Goal: Task Accomplishment & Management: Manage account settings

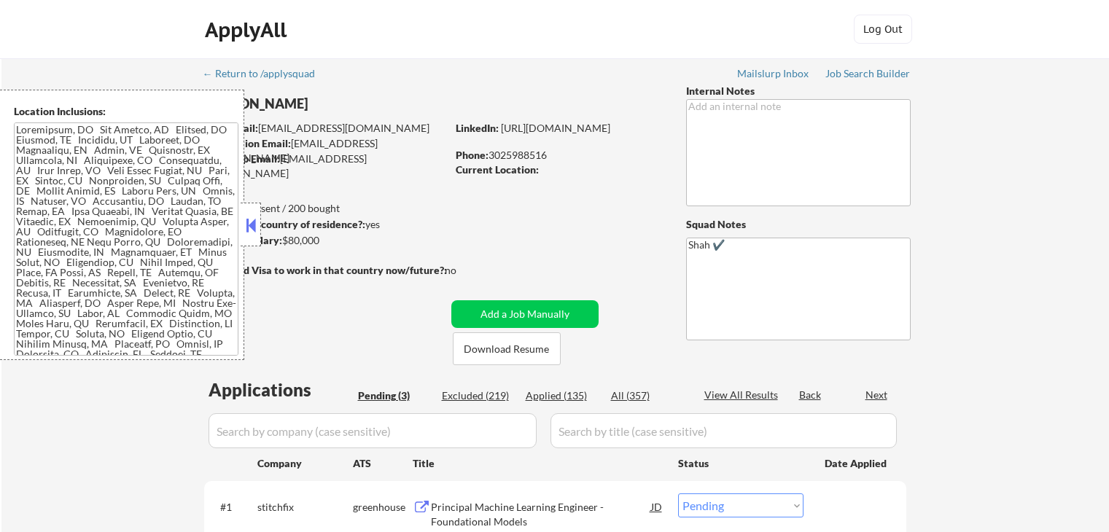
select select ""pending""
click at [1036, 245] on div "← Return to /applysquad Mailslurp Inbox Job Search Builder [PERSON_NAME] User E…" at bounding box center [555, 389] width 1108 height 662
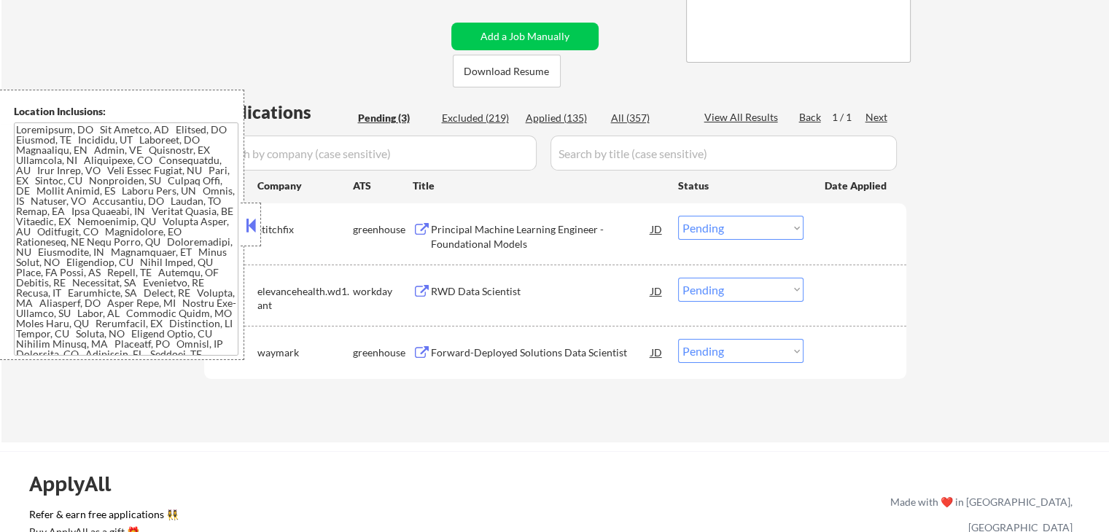
scroll to position [292, 0]
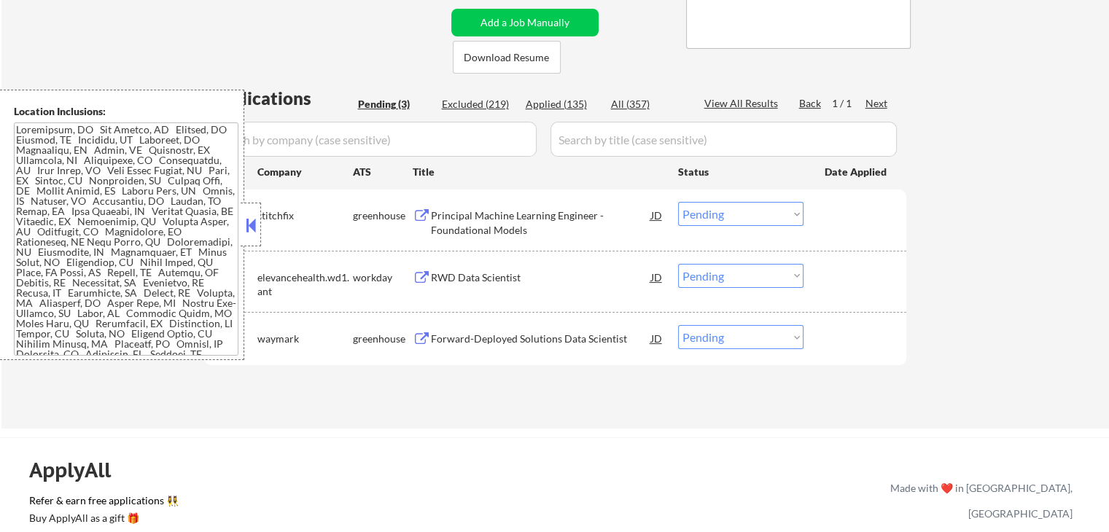
click at [998, 230] on div "← Return to /applysquad Mailslurp Inbox Job Search Builder [PERSON_NAME] User E…" at bounding box center [555, 98] width 1108 height 662
click at [250, 230] on button at bounding box center [251, 225] width 16 height 22
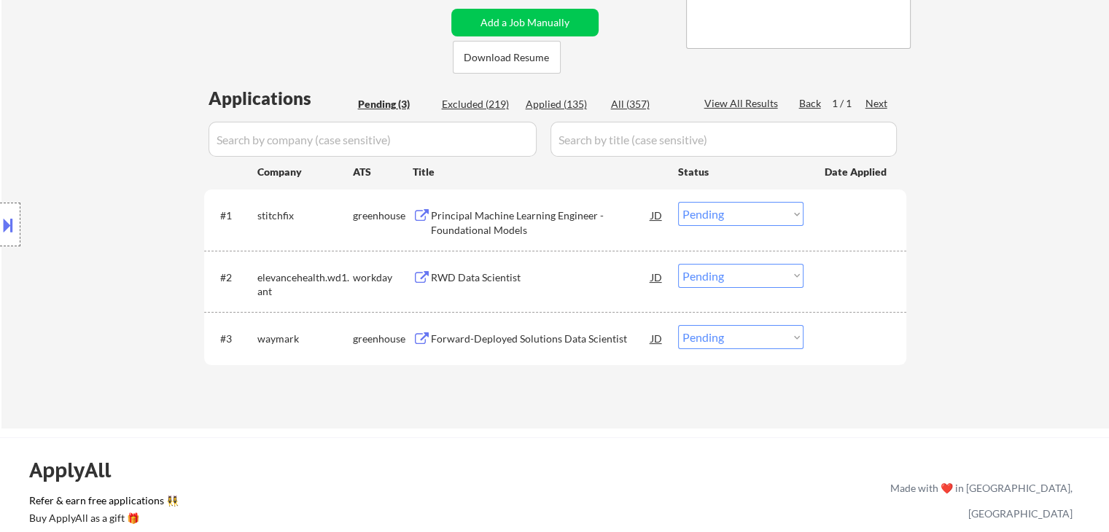
drag, startPoint x: 963, startPoint y: 208, endPoint x: 954, endPoint y: 212, distance: 9.8
click at [963, 207] on div "← Return to /applysquad Mailslurp Inbox Job Search Builder [PERSON_NAME] User E…" at bounding box center [555, 98] width 1108 height 662
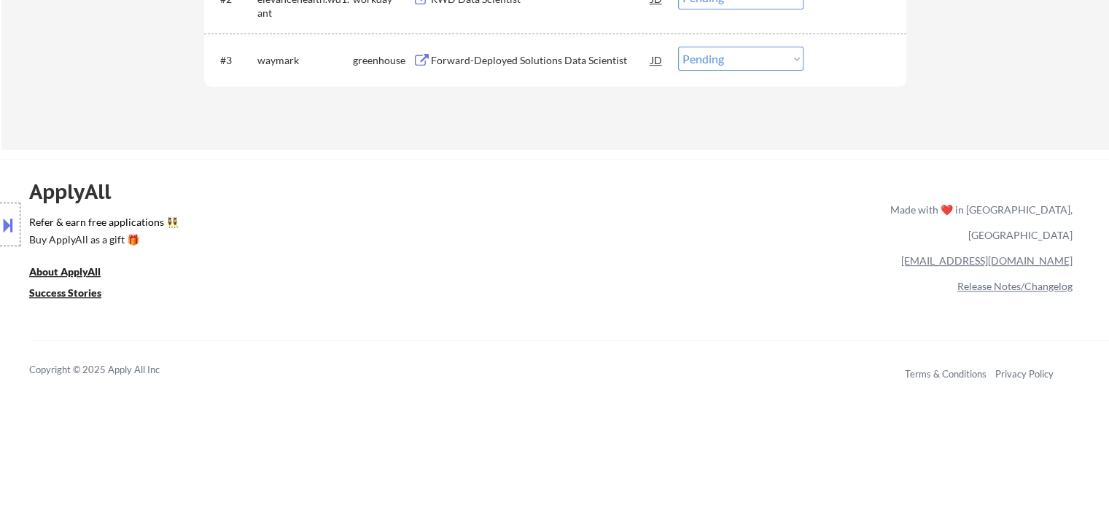
scroll to position [583, 0]
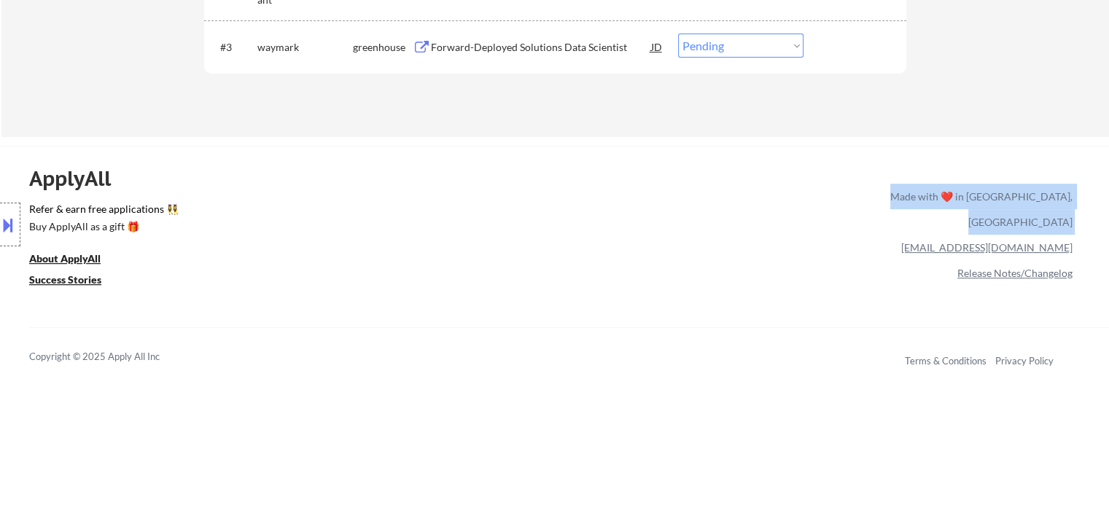
drag, startPoint x: 887, startPoint y: 208, endPoint x: 1080, endPoint y: 211, distance: 193.3
click at [1080, 211] on div "ApplyAll Refer & earn free applications 👯‍♀️ Buy ApplyAll as a gift 🎁 About App…" at bounding box center [554, 271] width 1109 height 231
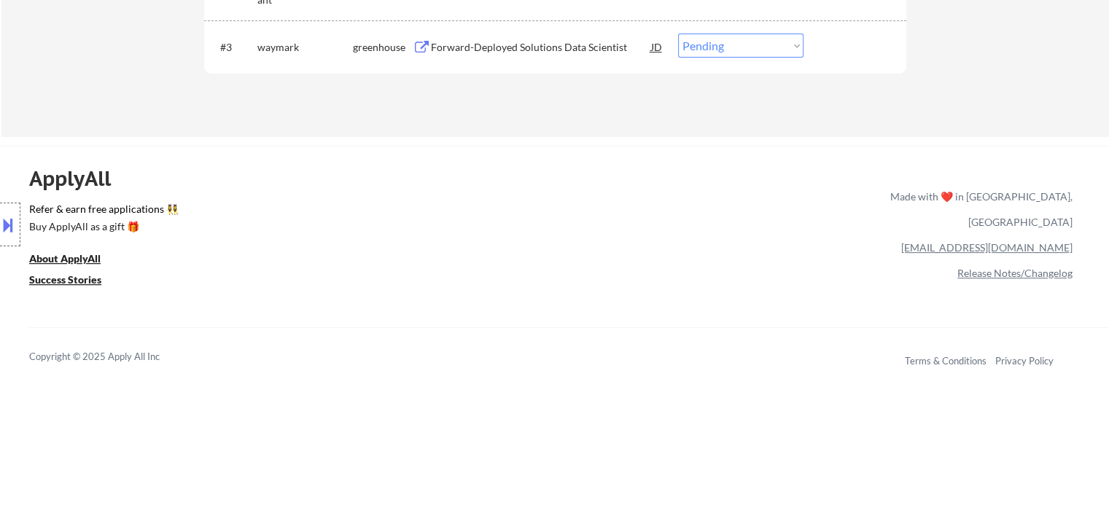
click at [650, 308] on div "ApplyAll Refer & earn free applications 👯‍♀️ Buy ApplyAll as a gift 🎁 About App…" at bounding box center [554, 271] width 1109 height 231
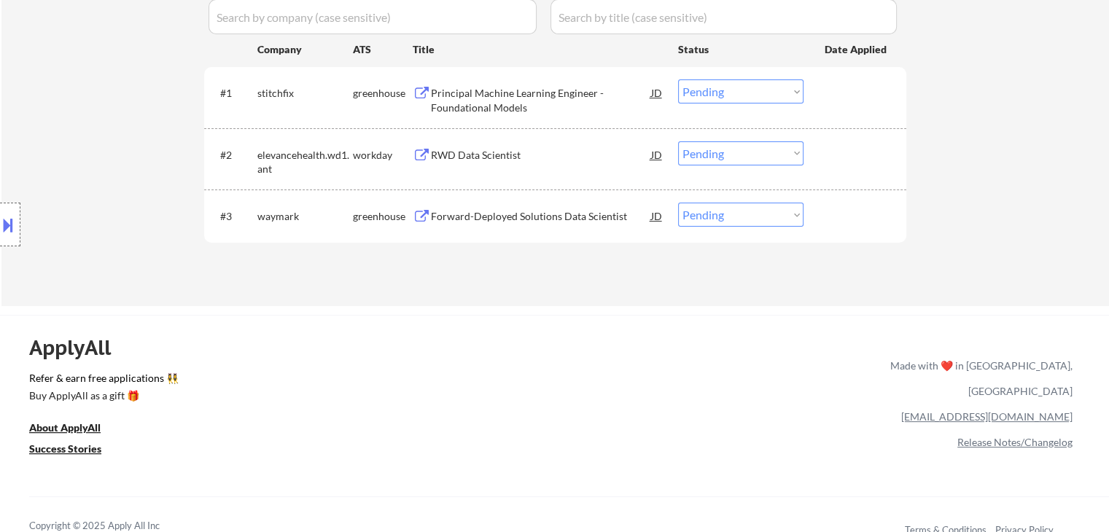
scroll to position [365, 0]
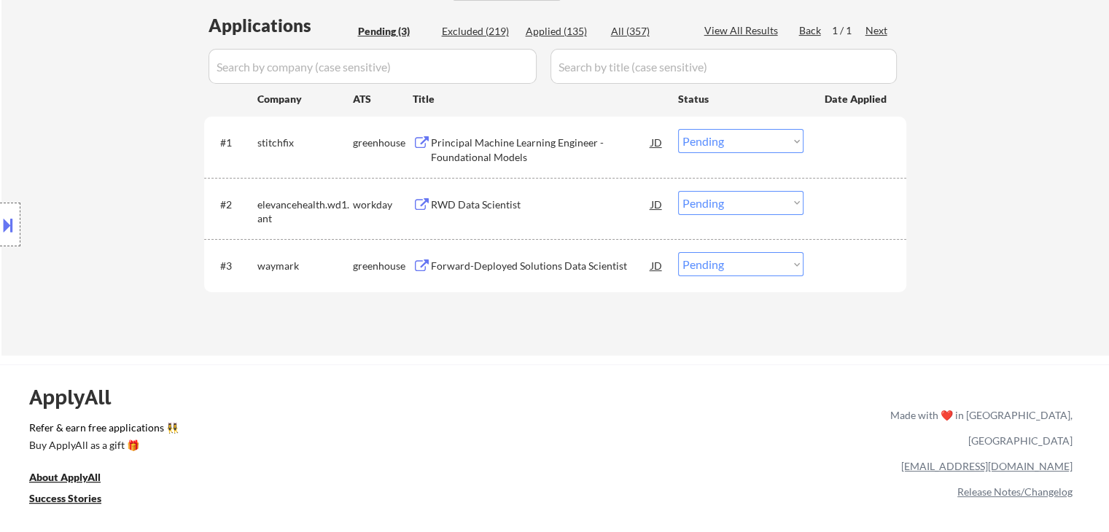
click at [1037, 226] on div "← Return to /applysquad Mailslurp Inbox Job Search Builder [PERSON_NAME] User E…" at bounding box center [555, 25] width 1108 height 662
drag, startPoint x: 928, startPoint y: 44, endPoint x: 74, endPoint y: 36, distance: 854.0
click at [74, 36] on div "← Return to /applysquad Mailslurp Inbox Job Search Builder [PERSON_NAME] User E…" at bounding box center [555, 25] width 1108 height 662
drag, startPoint x: 58, startPoint y: 115, endPoint x: 117, endPoint y: 144, distance: 65.6
click at [58, 114] on div "Location Inclusions:" at bounding box center [130, 225] width 261 height 271
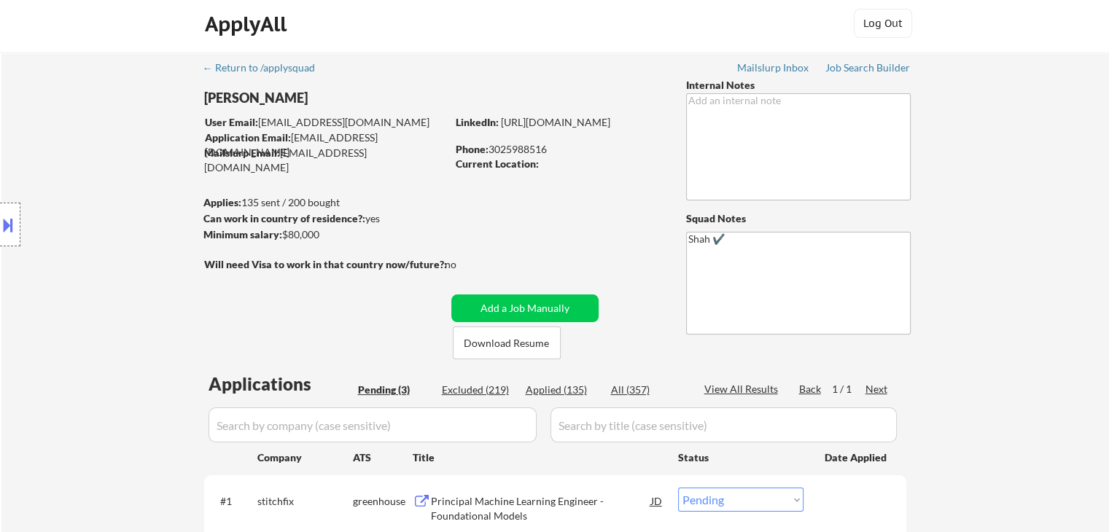
scroll to position [0, 0]
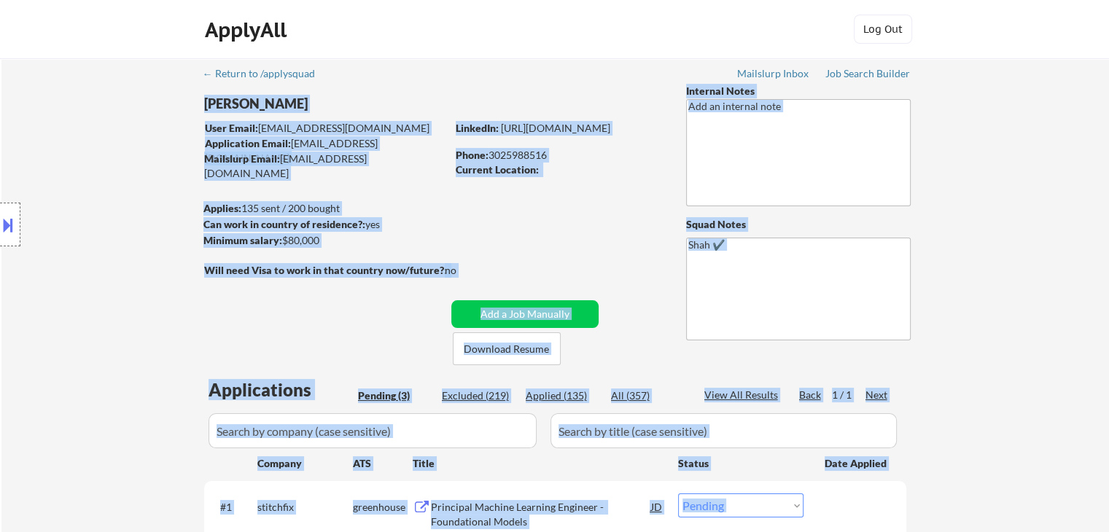
drag, startPoint x: 828, startPoint y: 69, endPoint x: 365, endPoint y: 96, distance: 463.8
click at [471, 68] on div "← Return to /applysquad Mailslurp Inbox Job Search Builder [PERSON_NAME] User E…" at bounding box center [555, 389] width 1108 height 662
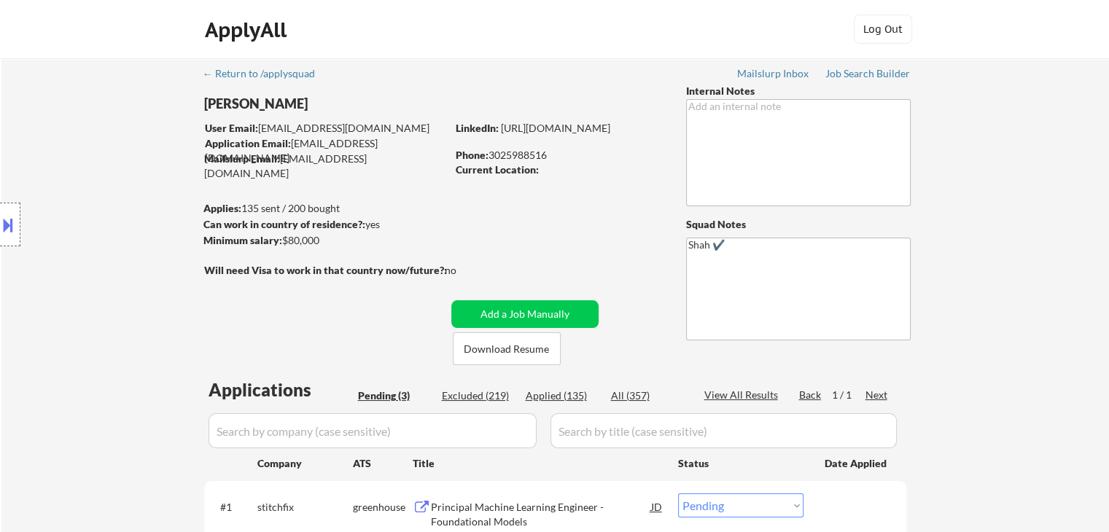
click at [111, 123] on div "Location Inclusions:" at bounding box center [130, 225] width 261 height 271
click at [1063, 211] on div "← Return to /applysquad Mailslurp Inbox Job Search Builder [PERSON_NAME] User E…" at bounding box center [555, 389] width 1108 height 662
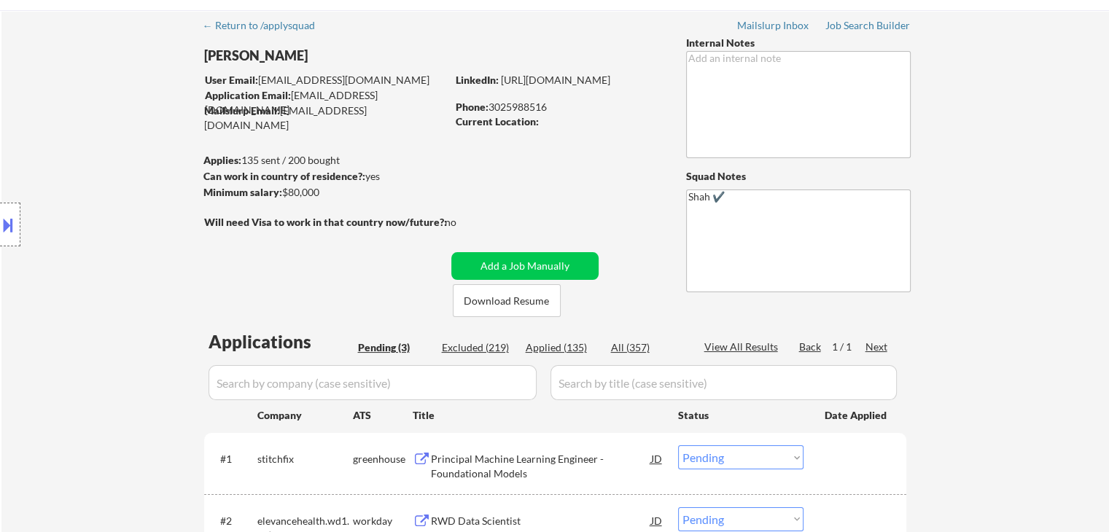
scroll to position [73, 0]
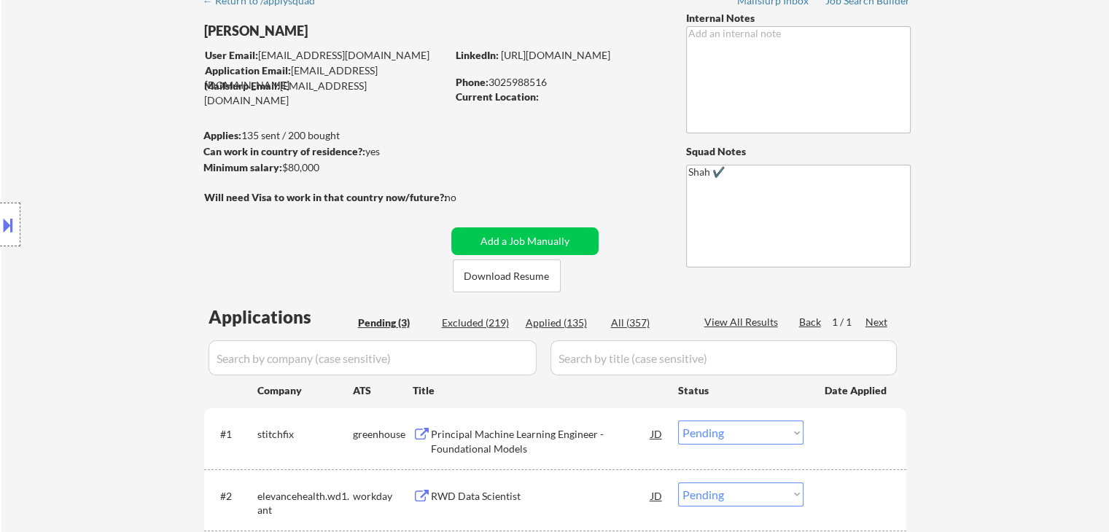
click at [1061, 187] on div "← Return to /applysquad Mailslurp Inbox Job Search Builder [PERSON_NAME] User E…" at bounding box center [555, 316] width 1108 height 662
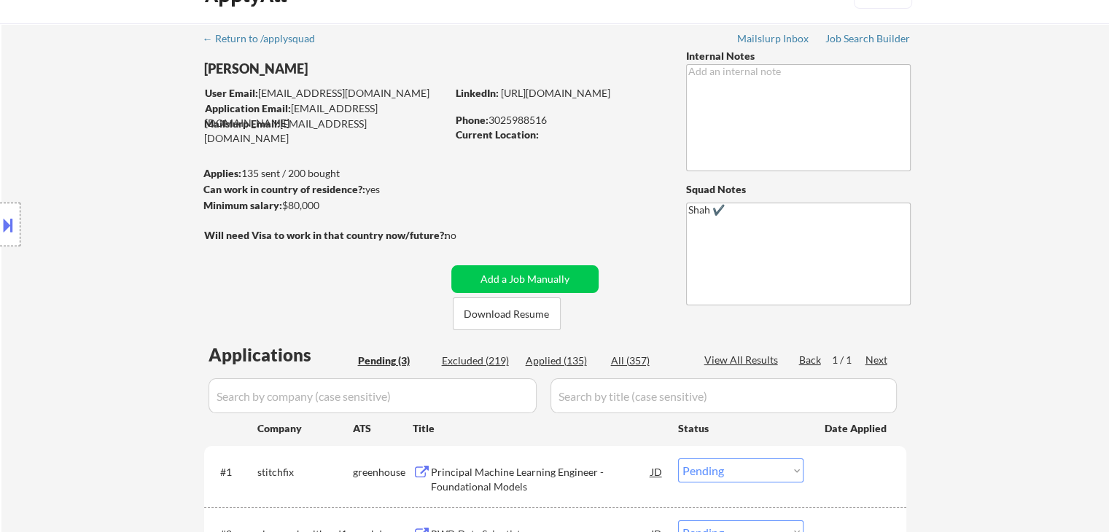
scroll to position [0, 0]
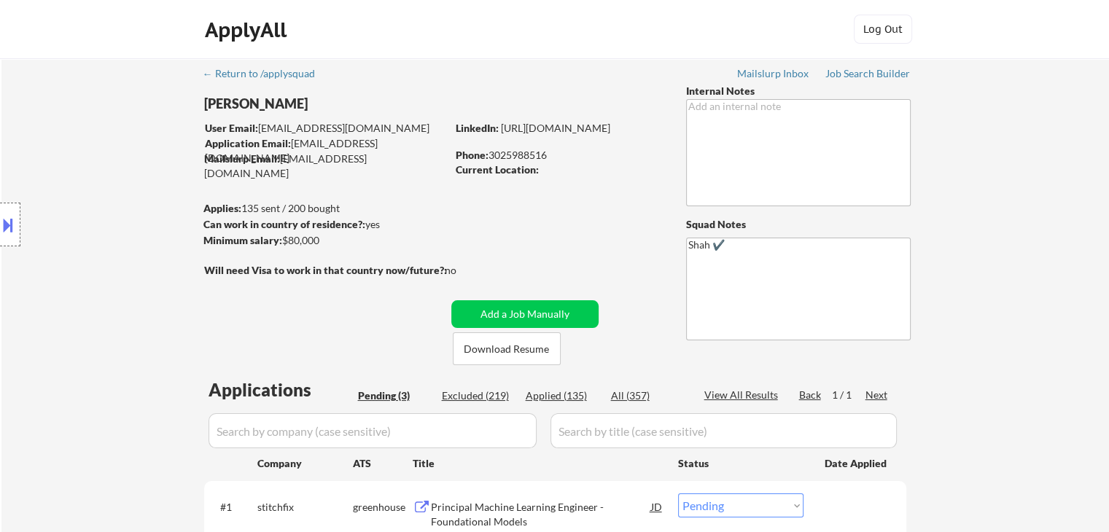
click at [1060, 187] on div "← Return to /applysquad Mailslurp Inbox Job Search Builder [PERSON_NAME] User E…" at bounding box center [555, 389] width 1108 height 662
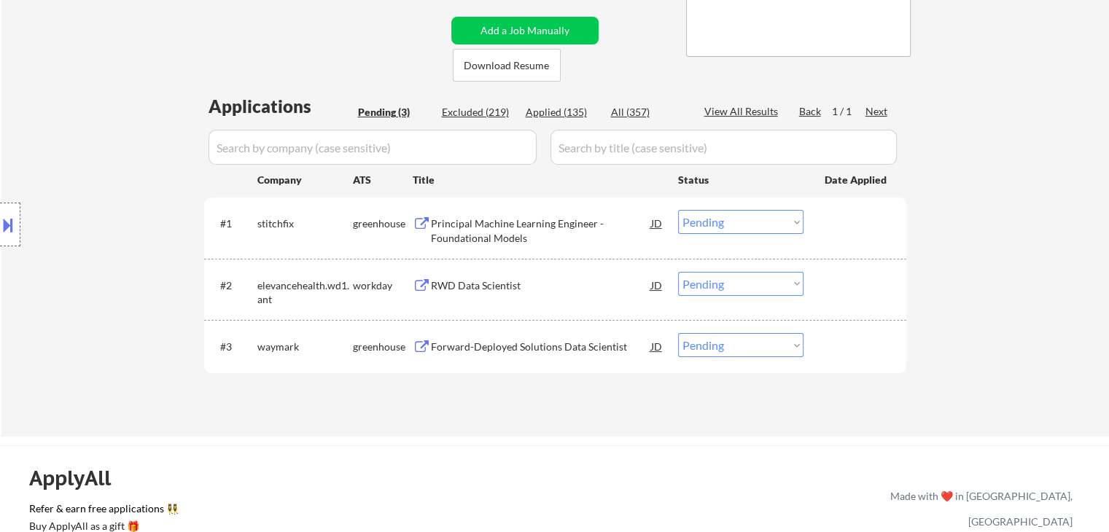
scroll to position [292, 0]
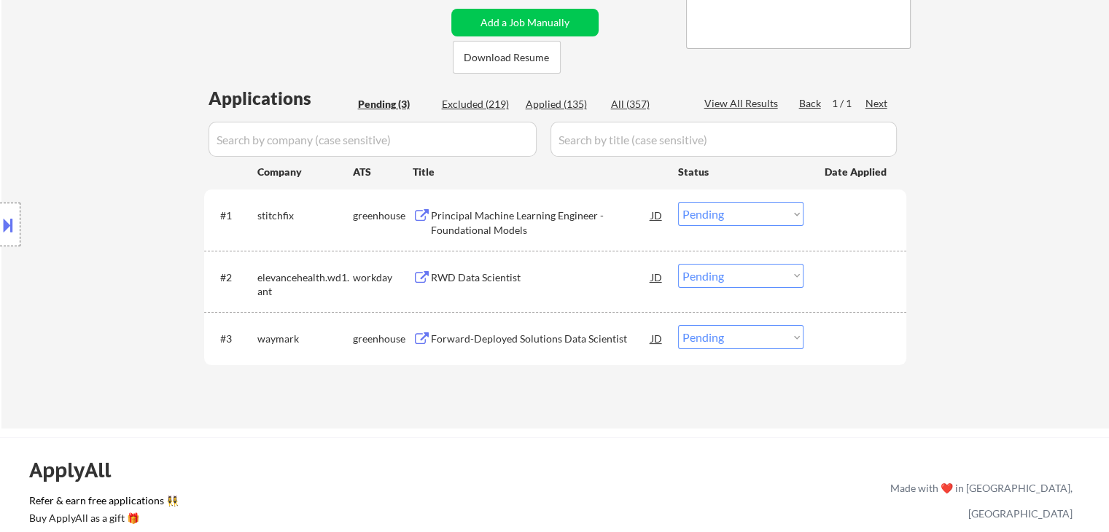
click at [951, 106] on div "← Return to /applysquad Mailslurp Inbox Job Search Builder [PERSON_NAME] User E…" at bounding box center [555, 98] width 1108 height 662
click at [991, 125] on div "← Return to /applysquad Mailslurp Inbox Job Search Builder [PERSON_NAME] User E…" at bounding box center [555, 98] width 1108 height 662
click at [990, 123] on div "← Return to /applysquad Mailslurp Inbox Job Search Builder [PERSON_NAME] User E…" at bounding box center [555, 98] width 1108 height 662
click at [1027, 155] on div "← Return to /applysquad Mailslurp Inbox Job Search Builder [PERSON_NAME] User E…" at bounding box center [555, 98] width 1108 height 662
click at [1024, 154] on div "← Return to /applysquad Mailslurp Inbox Job Search Builder [PERSON_NAME] User E…" at bounding box center [555, 98] width 1108 height 662
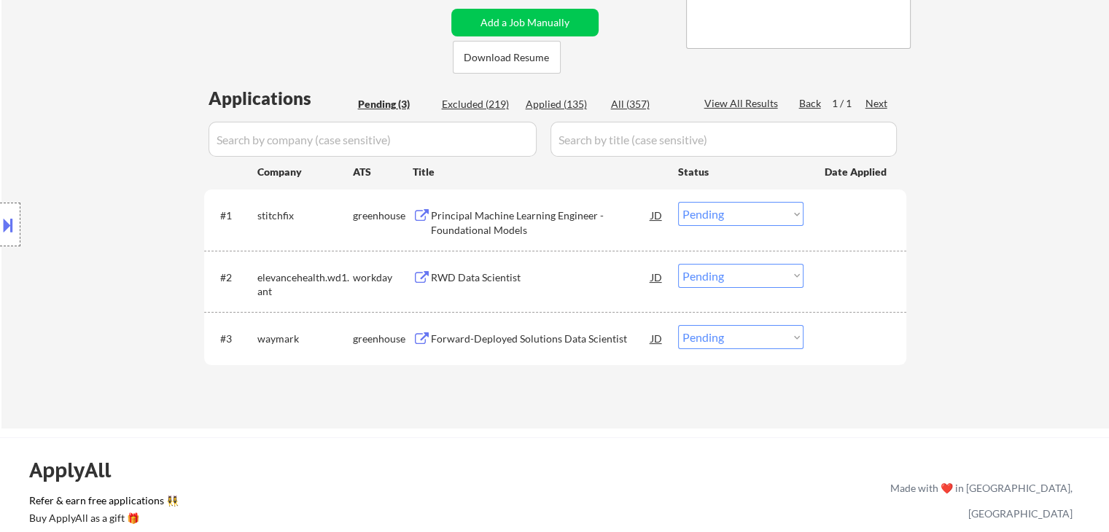
click at [1004, 144] on div "← Return to /applysquad Mailslurp Inbox Job Search Builder [PERSON_NAME] User E…" at bounding box center [555, 98] width 1108 height 662
click at [1014, 149] on div "← Return to /applysquad Mailslurp Inbox Job Search Builder [PERSON_NAME] User E…" at bounding box center [555, 98] width 1108 height 662
click at [1050, 143] on div "← Return to /applysquad Mailslurp Inbox Job Search Builder [PERSON_NAME] User E…" at bounding box center [555, 98] width 1108 height 662
click at [1051, 144] on div "← Return to /applysquad Mailslurp Inbox Job Search Builder [PERSON_NAME] User E…" at bounding box center [555, 98] width 1108 height 662
click at [1033, 187] on div "← Return to /applysquad Mailslurp Inbox Job Search Builder [PERSON_NAME] User E…" at bounding box center [555, 98] width 1108 height 662
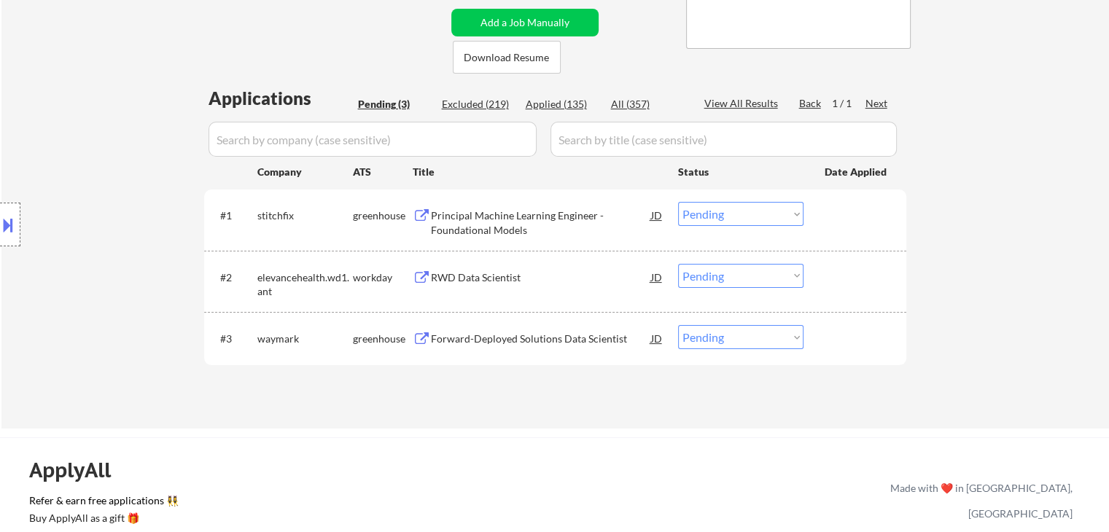
click at [1025, 160] on div "← Return to /applysquad Mailslurp Inbox Job Search Builder [PERSON_NAME] User E…" at bounding box center [555, 98] width 1108 height 662
click at [1003, 138] on div "← Return to /applysquad Mailslurp Inbox Job Search Builder [PERSON_NAME] User E…" at bounding box center [555, 98] width 1108 height 662
click at [467, 225] on div "Principal Machine Learning Engineer - Foundational Models" at bounding box center [541, 223] width 220 height 28
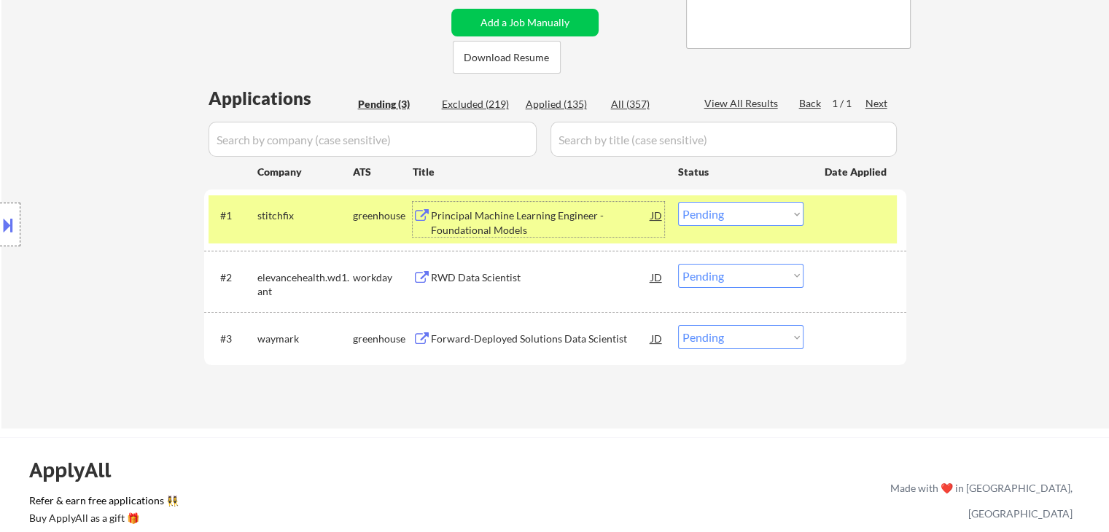
drag, startPoint x: 473, startPoint y: 262, endPoint x: 489, endPoint y: 319, distance: 59.8
click at [473, 263] on div "#2 elevancehealth.wd1.ant workday RWD Data Scientist JD Choose an option... Pen…" at bounding box center [553, 281] width 688 height 48
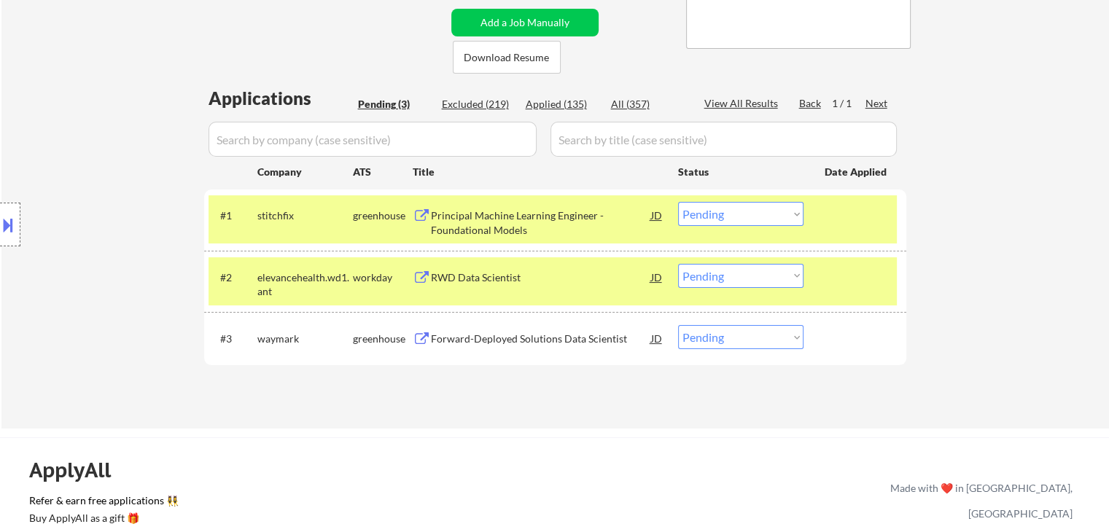
drag, startPoint x: 502, startPoint y: 346, endPoint x: 540, endPoint y: 299, distance: 60.1
click at [502, 344] on div "Forward-Deployed Solutions Data Scientist" at bounding box center [541, 338] width 220 height 26
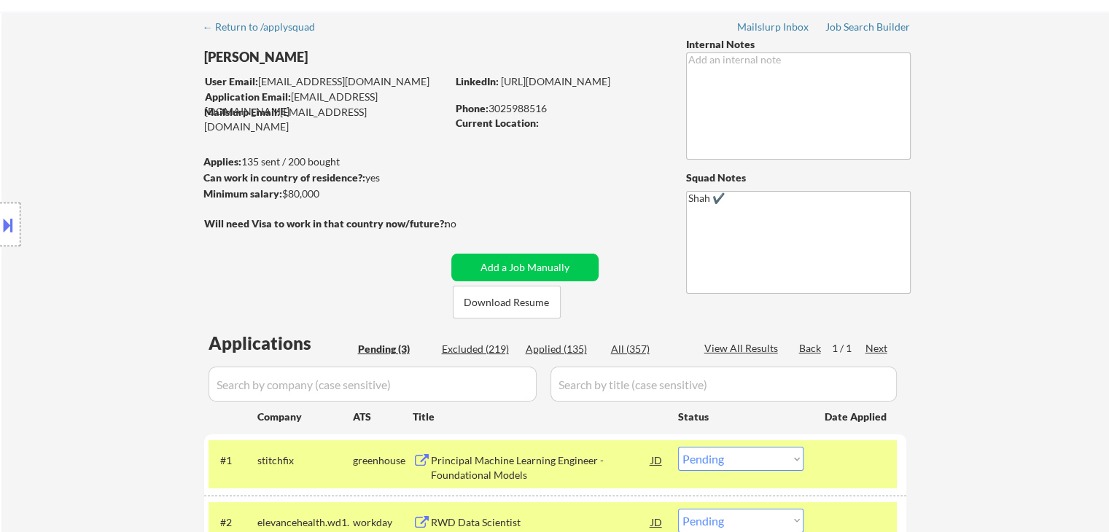
scroll to position [0, 0]
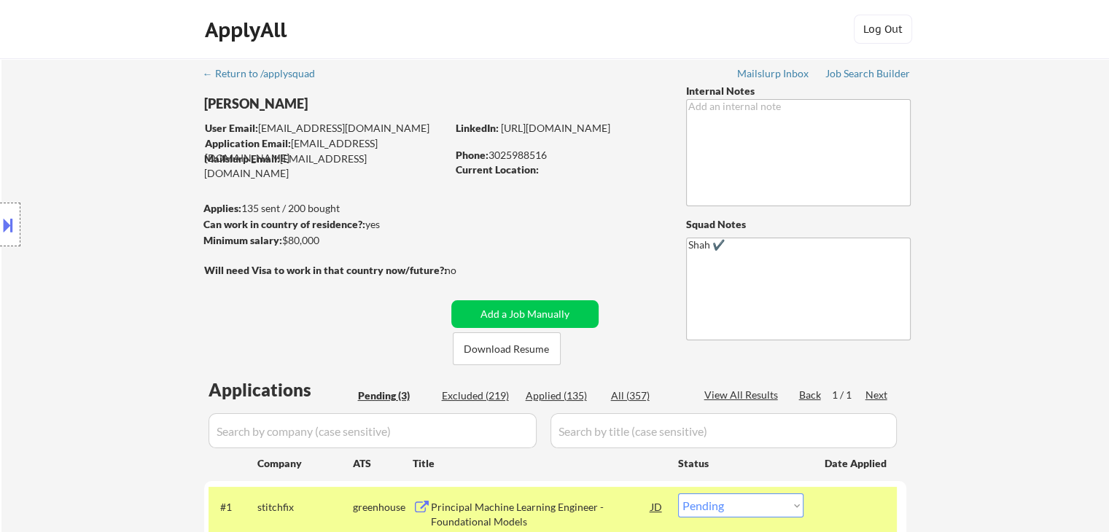
drag, startPoint x: 308, startPoint y: 241, endPoint x: 209, endPoint y: 219, distance: 101.7
click at [178, 265] on body "← Return to /applysquad Mailslurp Inbox Job Search Builder [PERSON_NAME] User E…" at bounding box center [554, 266] width 1109 height 532
click at [595, 228] on div "← Return to /applysquad Mailslurp Inbox Job Search Builder [PERSON_NAME] User E…" at bounding box center [556, 383] width 728 height 650
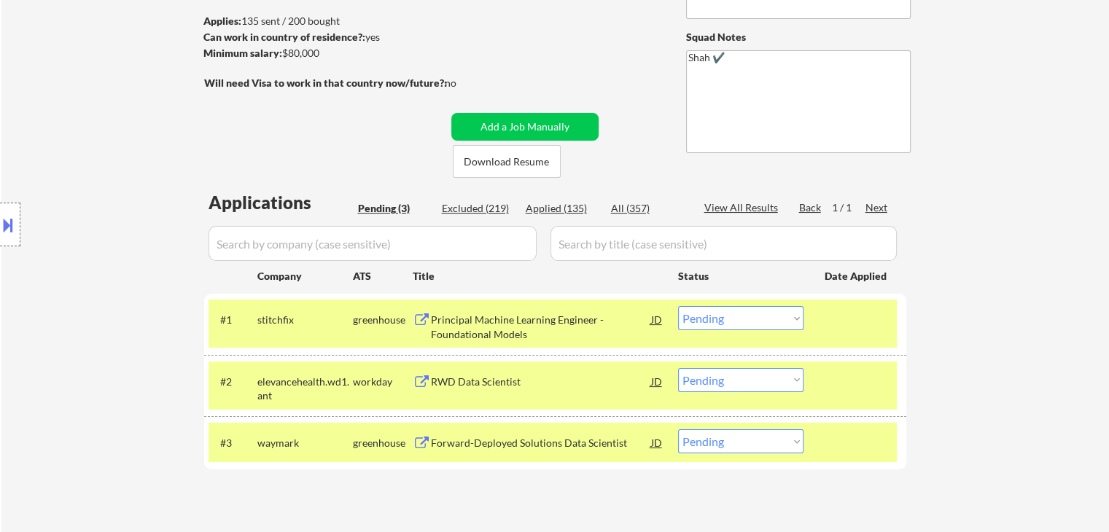
scroll to position [219, 0]
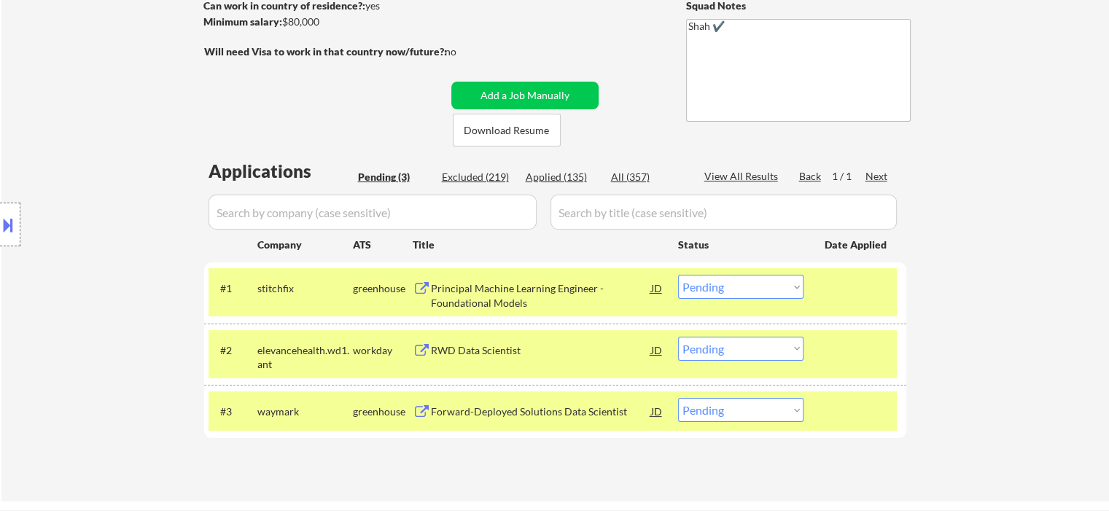
click at [766, 290] on select "Choose an option... Pending Applied Excluded (Questions) Excluded (Expired) Exc…" at bounding box center [740, 287] width 125 height 24
click at [678, 275] on select "Choose an option... Pending Applied Excluded (Questions) Excluded (Expired) Exc…" at bounding box center [740, 287] width 125 height 24
select select ""pending""
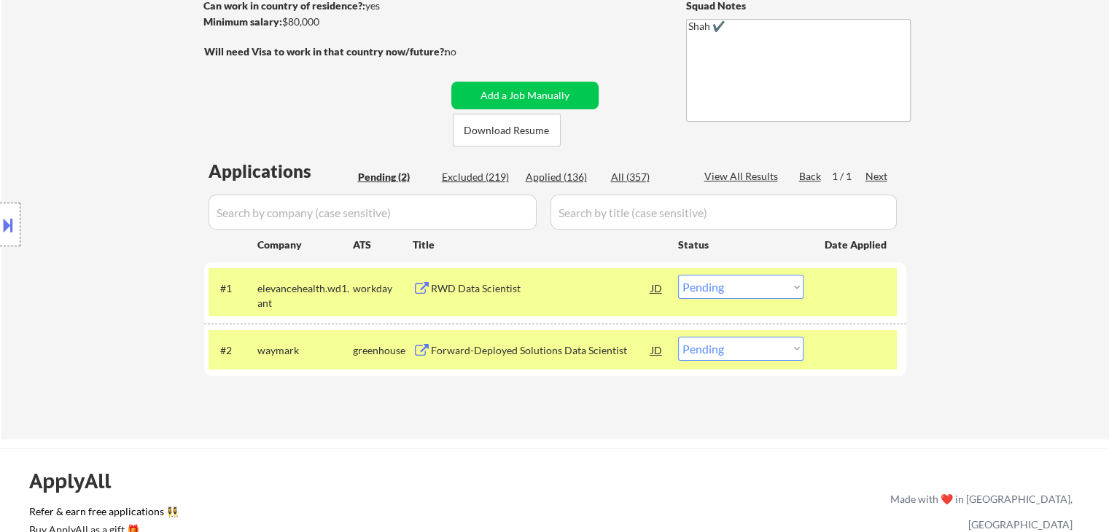
click at [6, 228] on button at bounding box center [8, 225] width 16 height 24
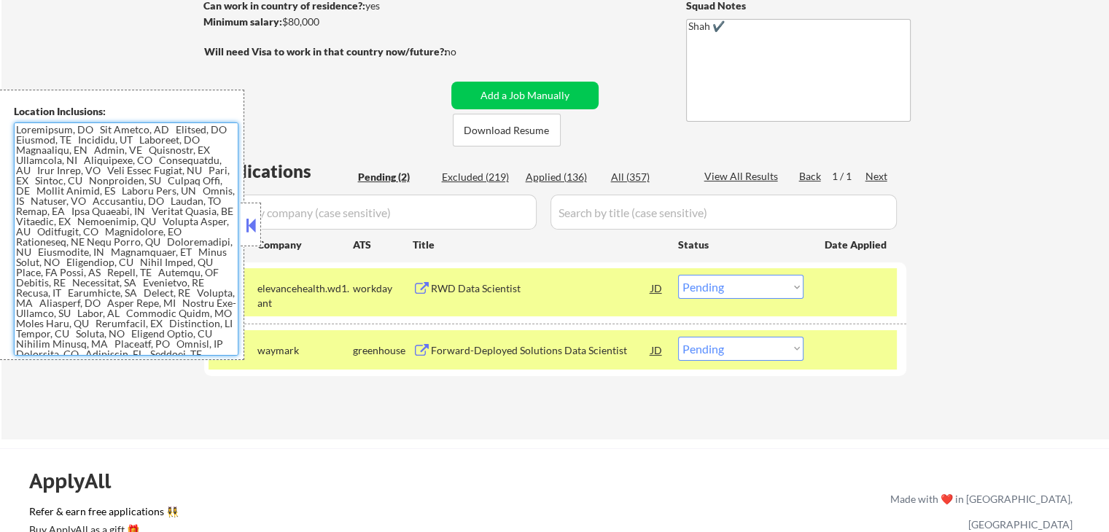
click at [111, 228] on textarea at bounding box center [126, 239] width 225 height 233
click at [760, 354] on select "Choose an option... Pending Applied Excluded (Questions) Excluded (Expired) Exc…" at bounding box center [740, 349] width 125 height 24
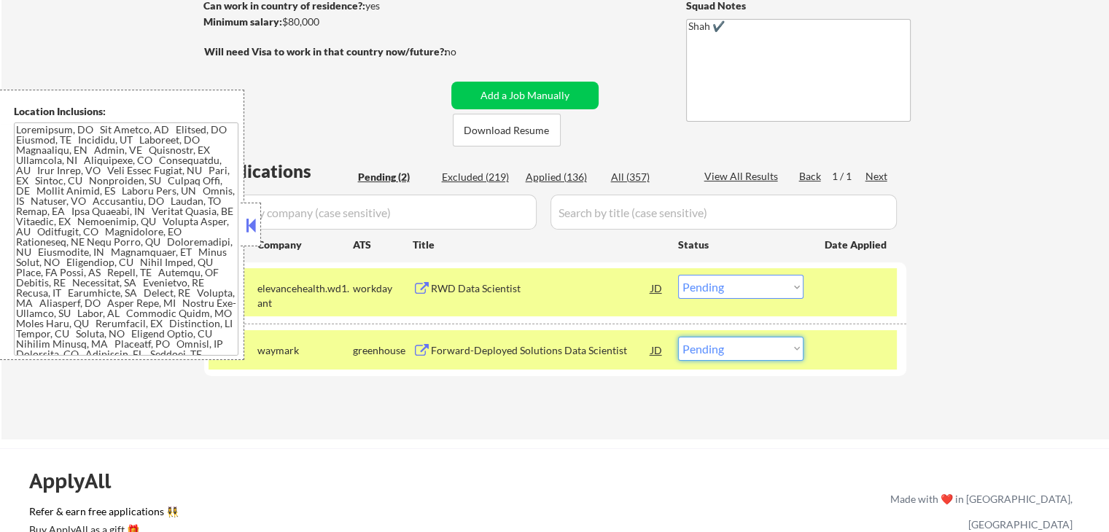
click at [763, 349] on select "Choose an option... Pending Applied Excluded (Questions) Excluded (Expired) Exc…" at bounding box center [740, 349] width 125 height 24
select select ""excluded__location_""
click at [678, 337] on select "Choose an option... Pending Applied Excluded (Questions) Excluded (Expired) Exc…" at bounding box center [740, 349] width 125 height 24
click at [246, 217] on button at bounding box center [251, 225] width 16 height 22
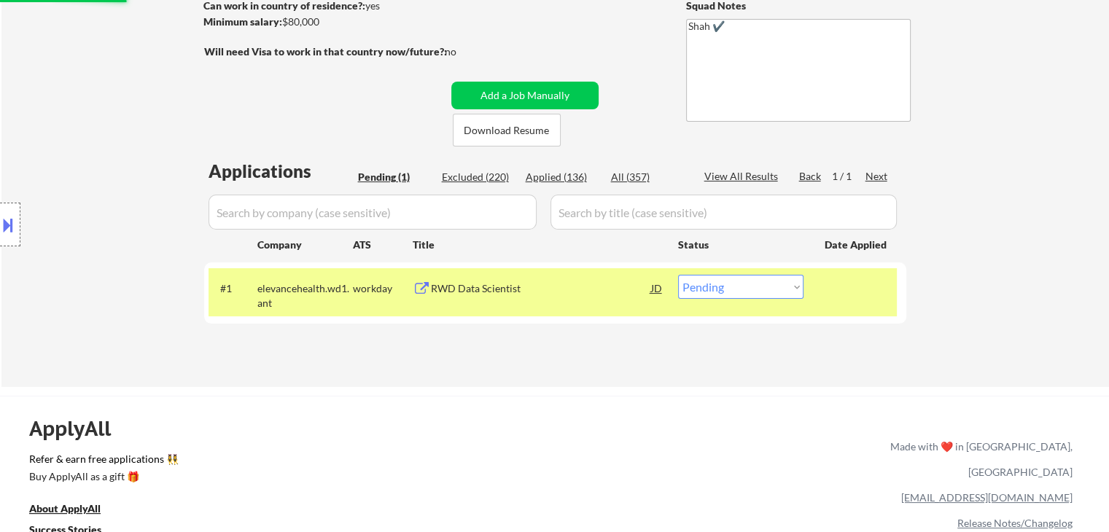
click at [490, 281] on div "RWD Data Scientist" at bounding box center [541, 288] width 220 height 15
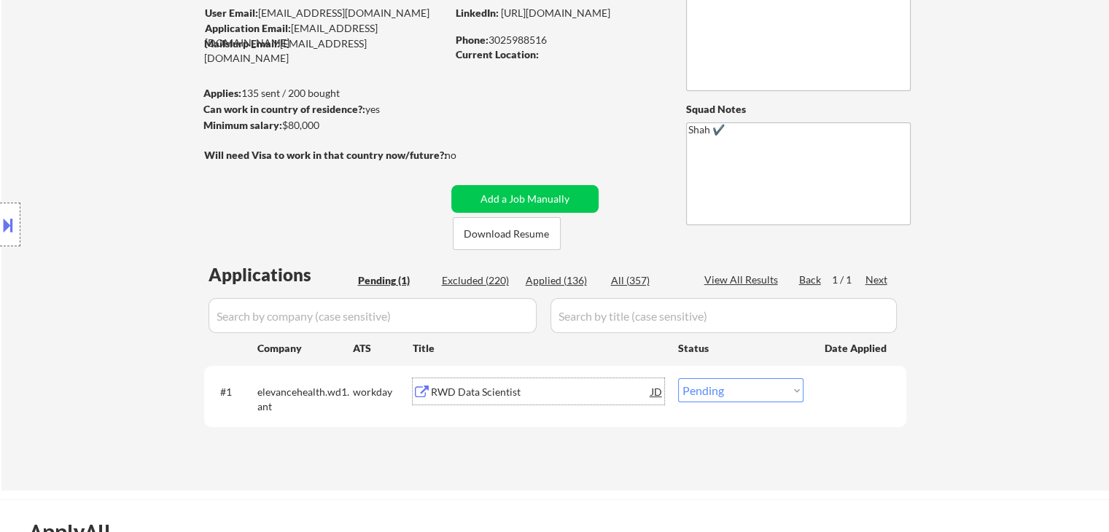
scroll to position [73, 0]
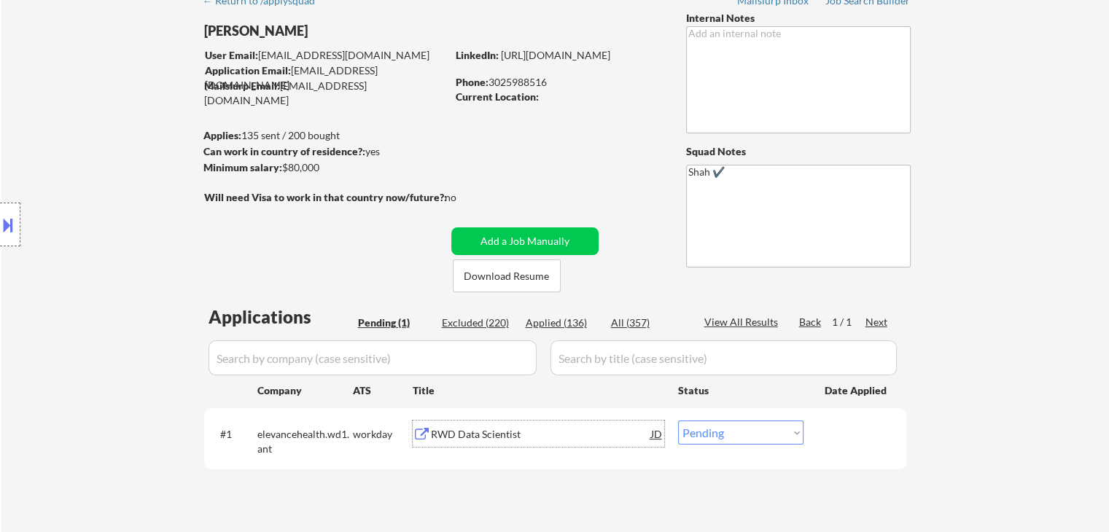
click at [463, 199] on div "no" at bounding box center [466, 197] width 42 height 15
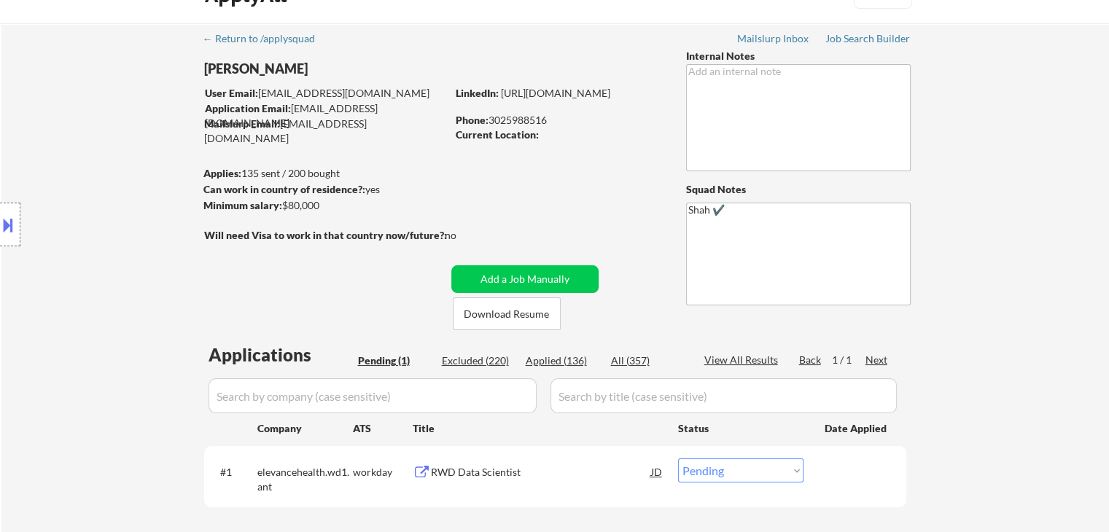
scroll to position [0, 0]
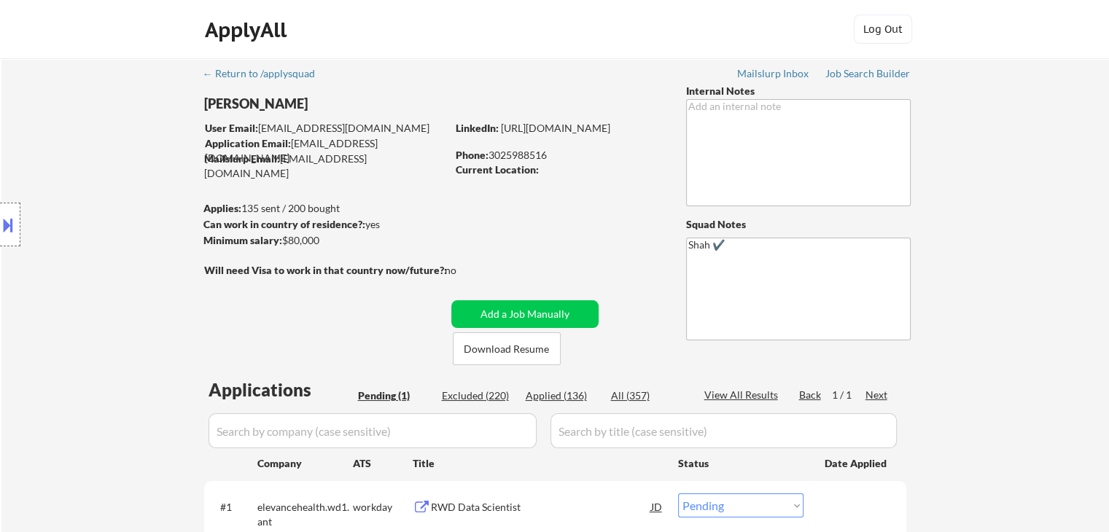
click at [578, 168] on div "Current Location:" at bounding box center [559, 170] width 206 height 15
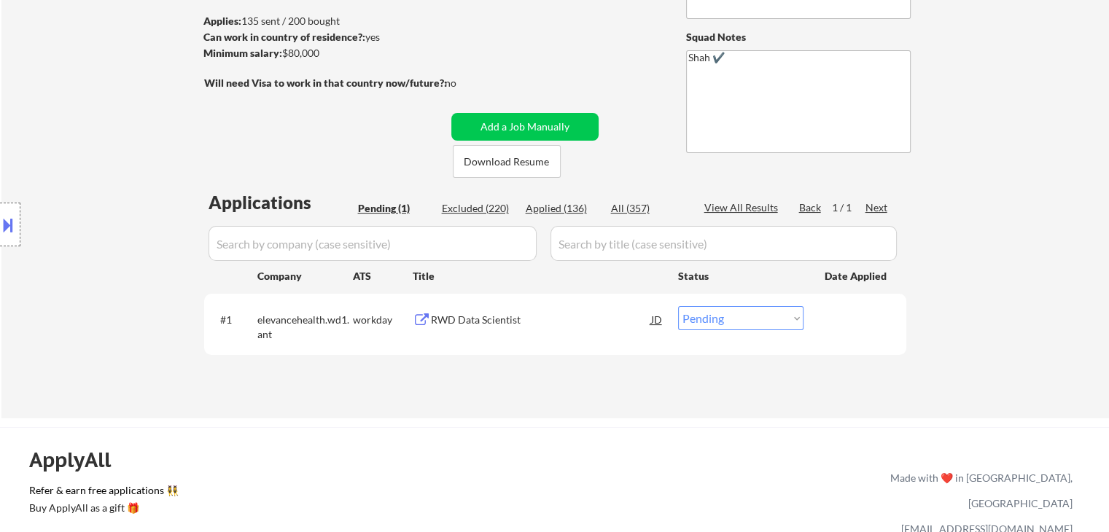
scroll to position [219, 0]
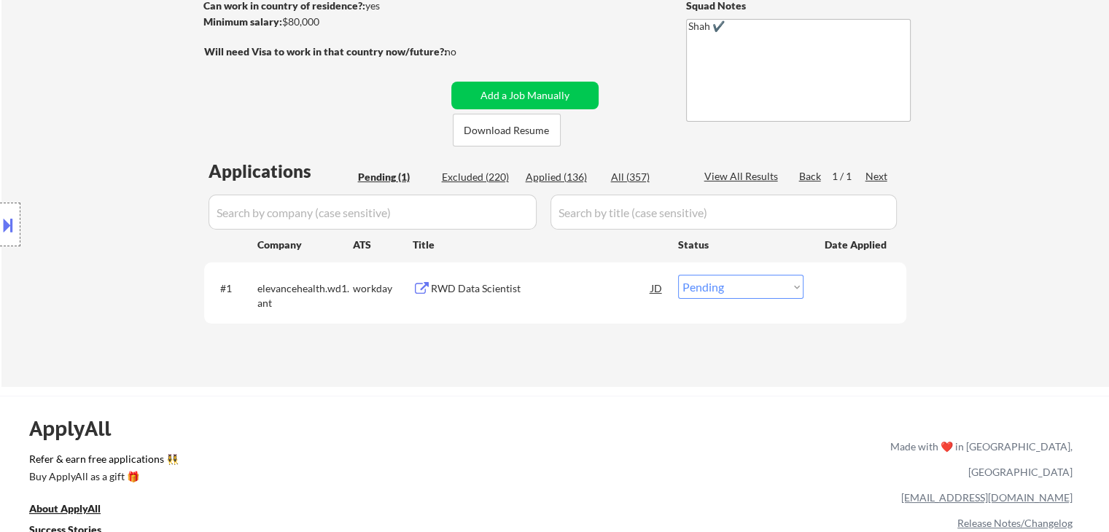
click at [169, 201] on div "Location Inclusions:" at bounding box center [130, 225] width 261 height 271
click at [718, 287] on select "Choose an option... Pending Applied Excluded (Questions) Excluded (Expired) Exc…" at bounding box center [740, 287] width 125 height 24
select select ""applied""
click at [678, 275] on select "Choose an option... Pending Applied Excluded (Questions) Excluded (Expired) Exc…" at bounding box center [740, 287] width 125 height 24
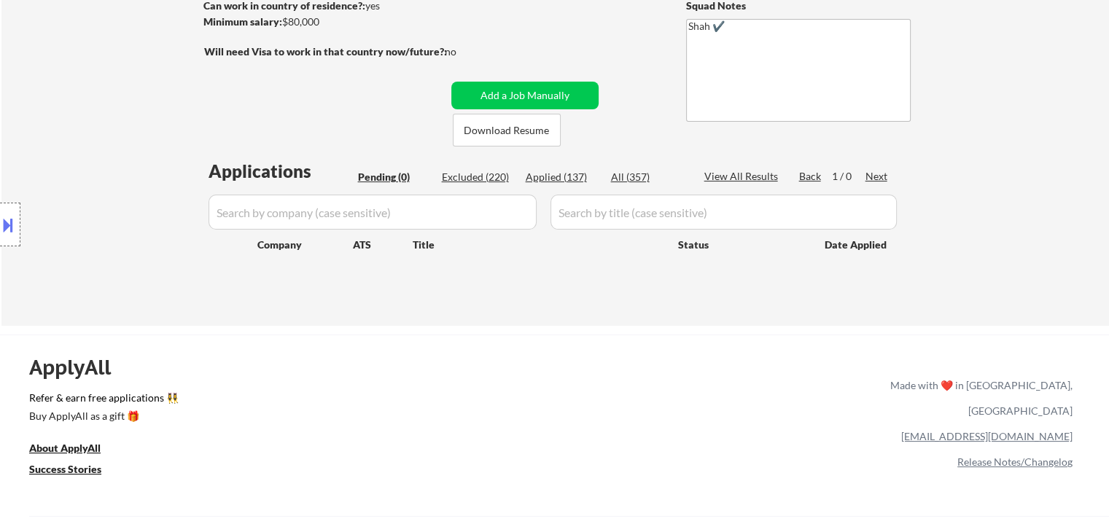
click at [84, 123] on div "Location Inclusions:" at bounding box center [130, 225] width 261 height 271
click at [63, 109] on div "Location Inclusions:" at bounding box center [130, 225] width 261 height 271
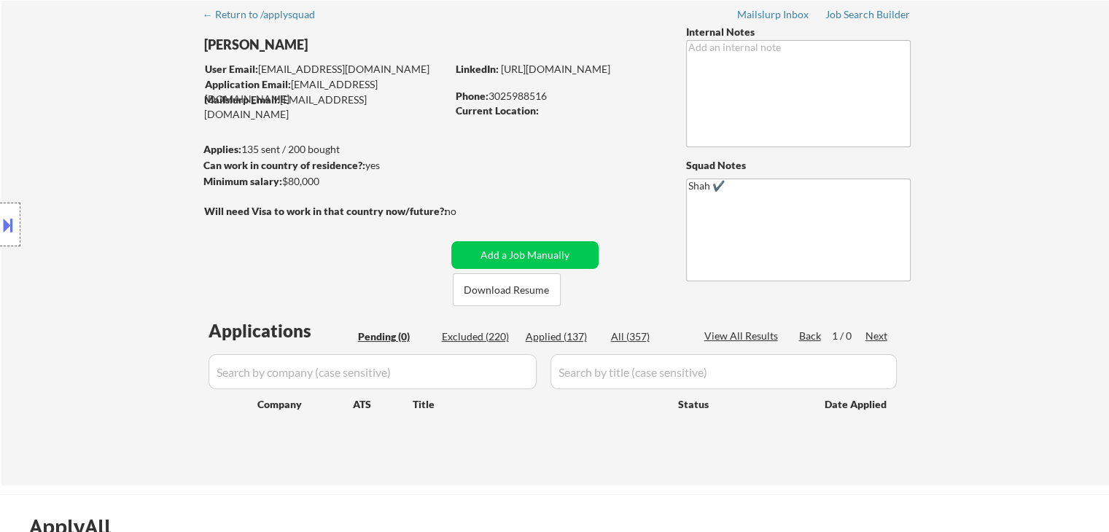
scroll to position [0, 0]
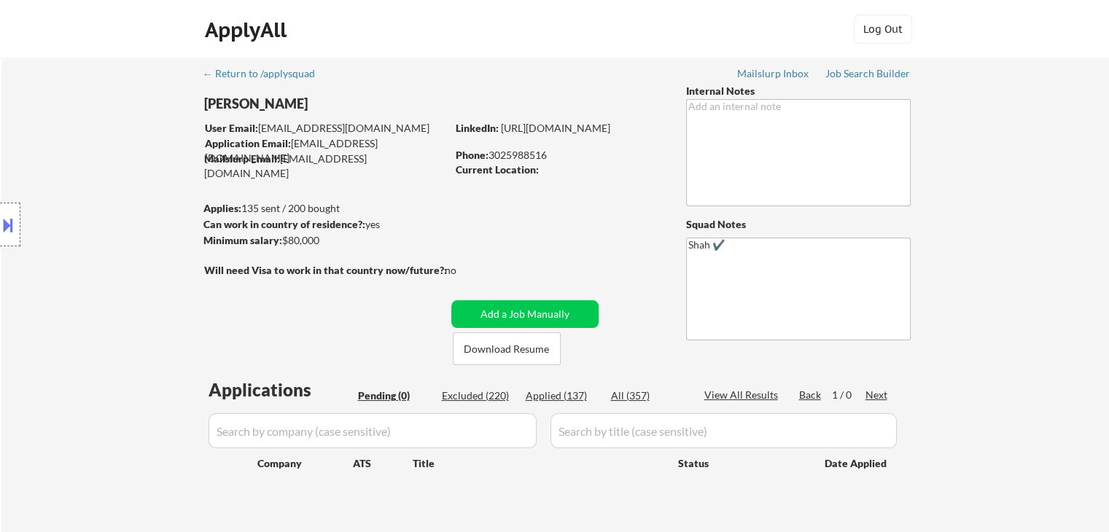
click at [96, 104] on div "Location Inclusions:" at bounding box center [130, 225] width 261 height 271
click at [96, 105] on div "Location Inclusions:" at bounding box center [130, 225] width 261 height 271
click at [97, 106] on div "Location Inclusions:" at bounding box center [130, 225] width 261 height 271
click at [100, 148] on div "Location Inclusions:" at bounding box center [130, 225] width 261 height 271
click at [96, 214] on div "Location Inclusions:" at bounding box center [130, 225] width 261 height 271
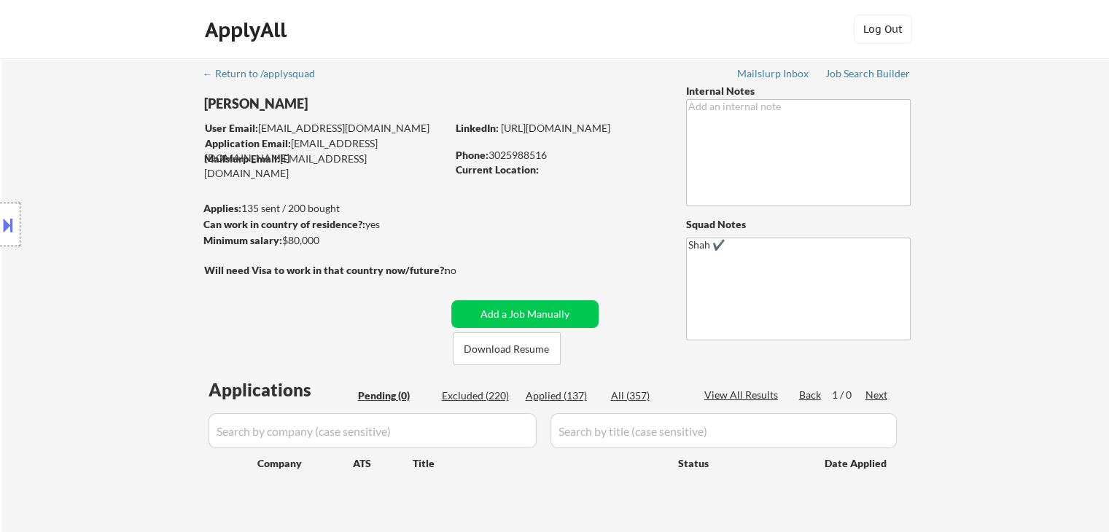
click at [98, 217] on div "Location Inclusions:" at bounding box center [130, 225] width 261 height 271
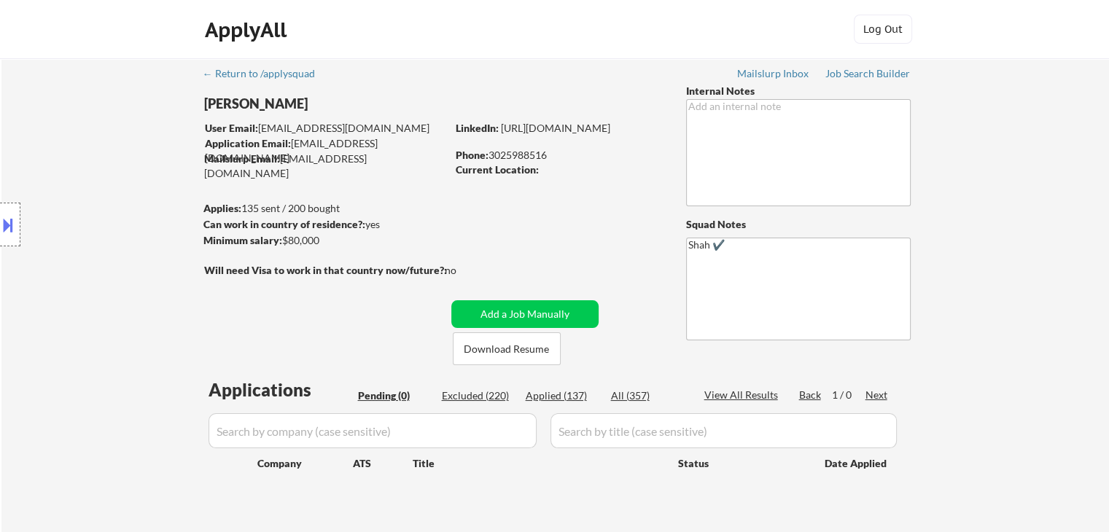
drag, startPoint x: 98, startPoint y: 213, endPoint x: 98, endPoint y: 230, distance: 16.8
click at [102, 214] on div "Location Inclusions:" at bounding box center [130, 225] width 261 height 271
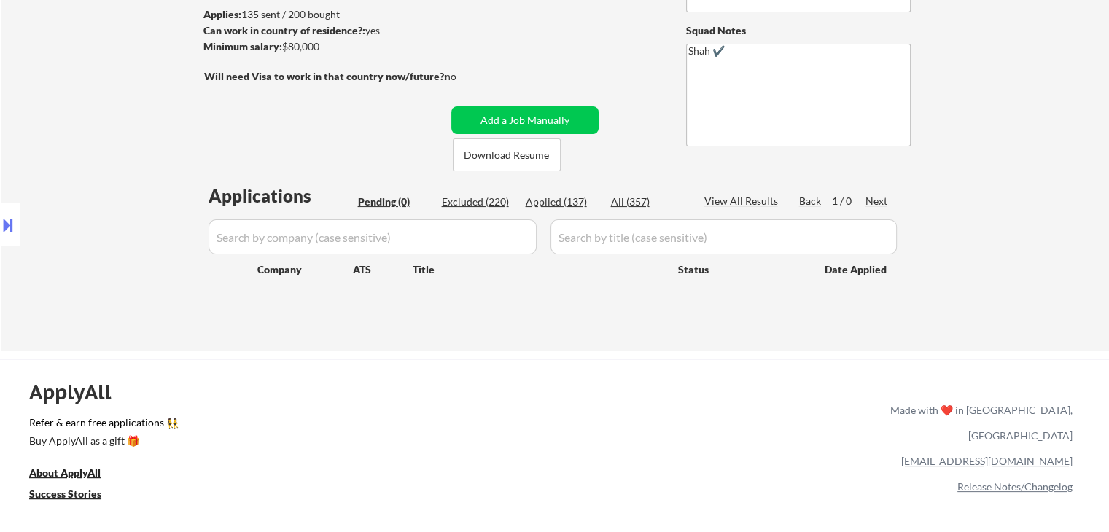
scroll to position [146, 0]
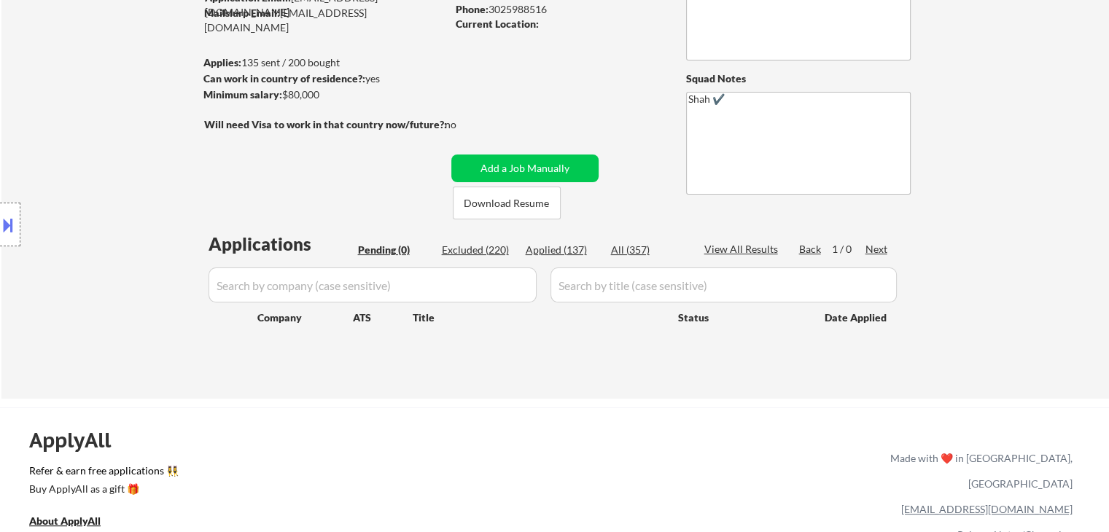
click at [561, 252] on div "Applied (137)" at bounding box center [562, 250] width 73 height 15
select select ""applied""
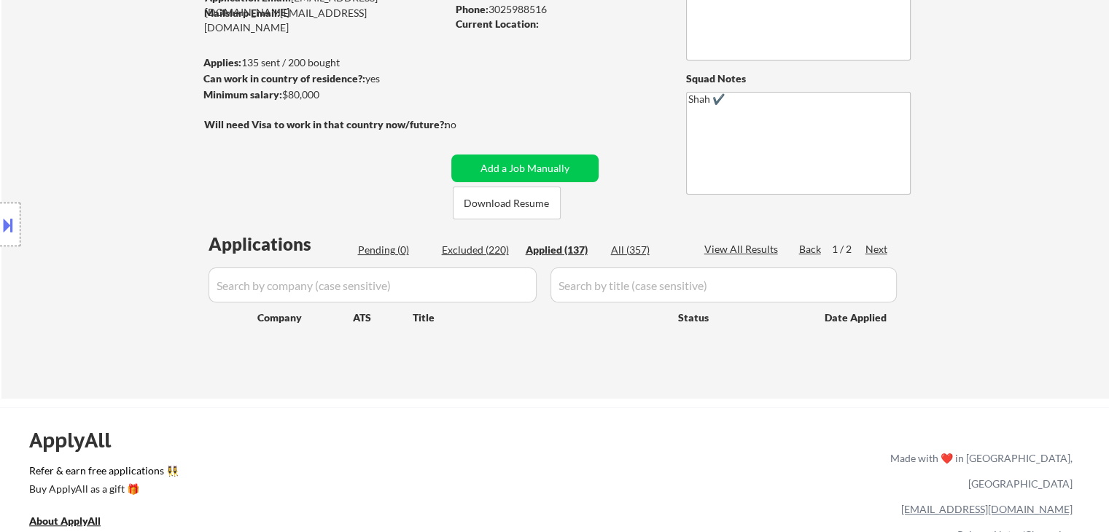
select select ""applied""
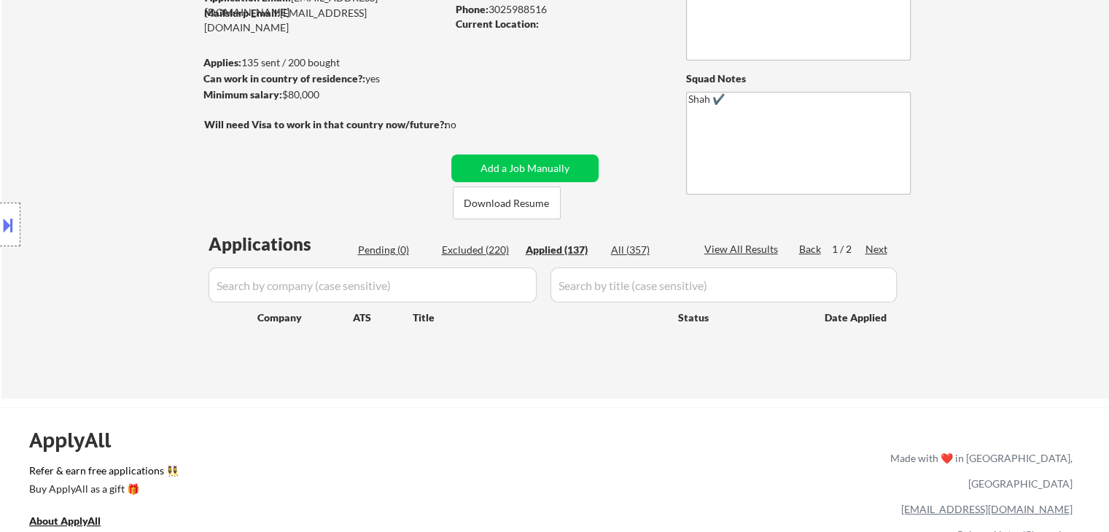
select select ""applied""
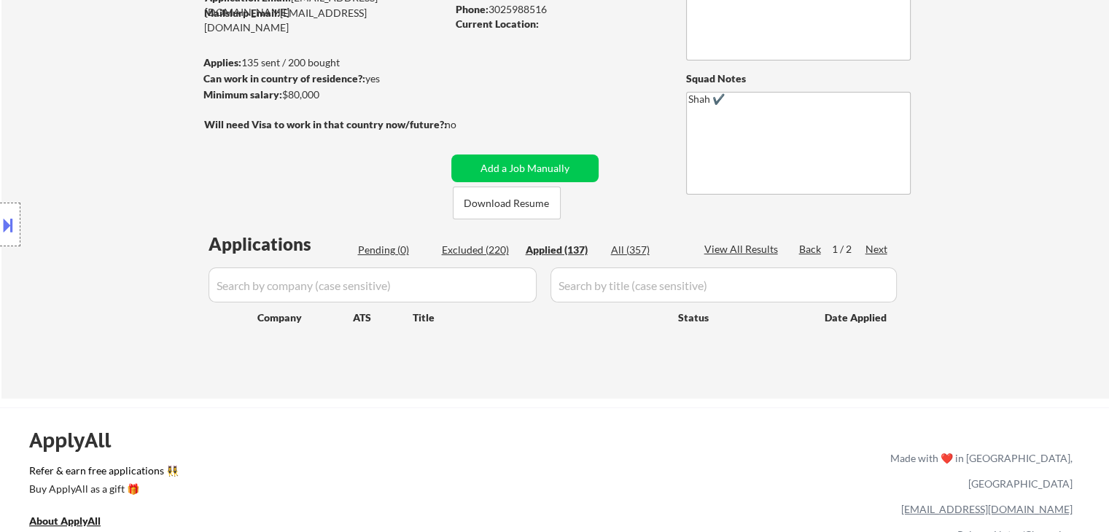
select select ""applied""
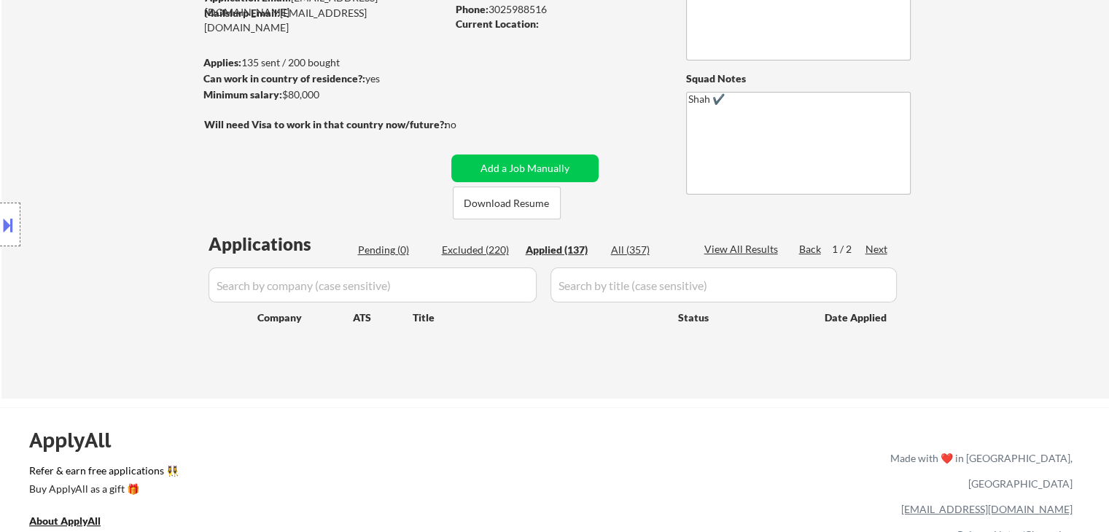
select select ""applied""
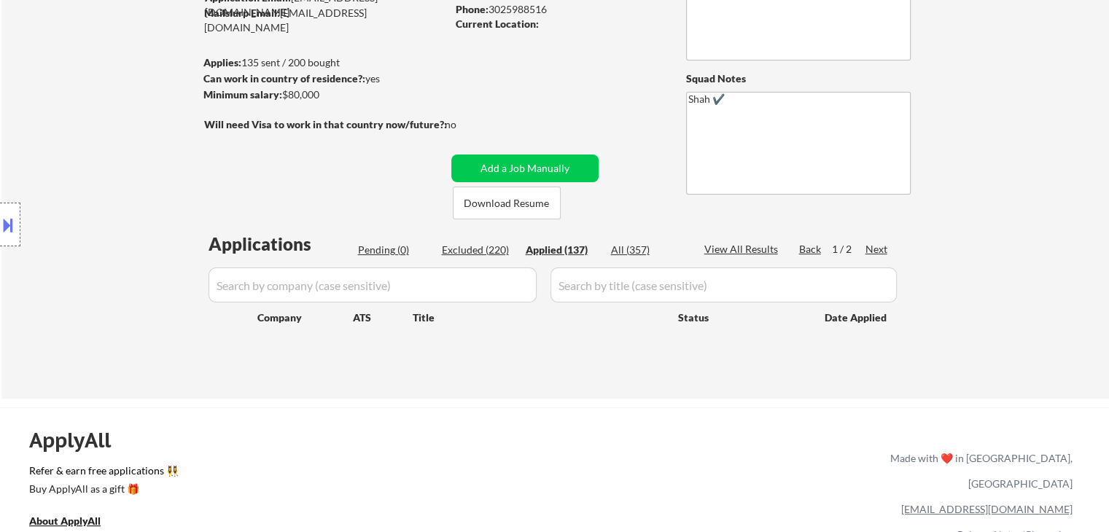
select select ""applied""
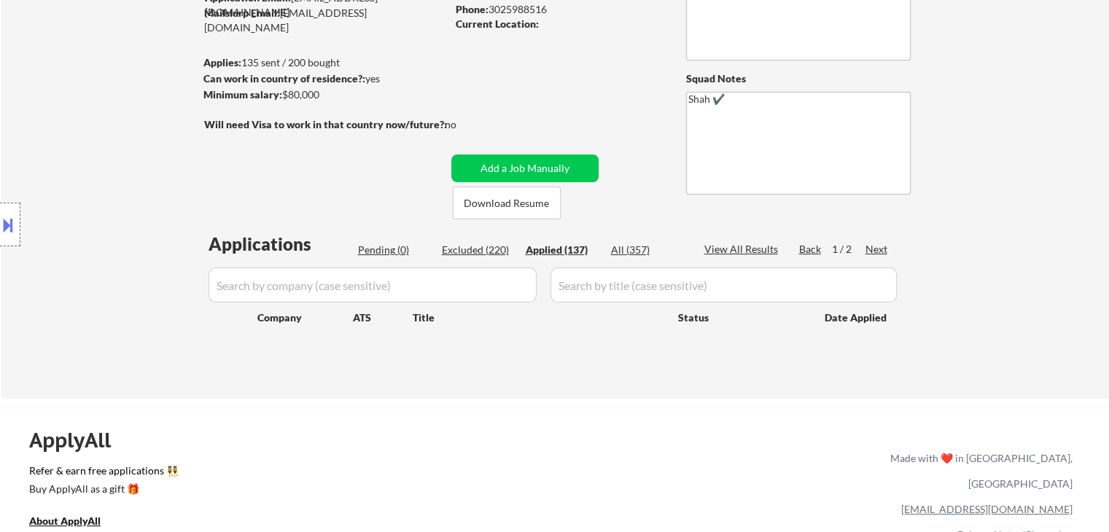
select select ""applied""
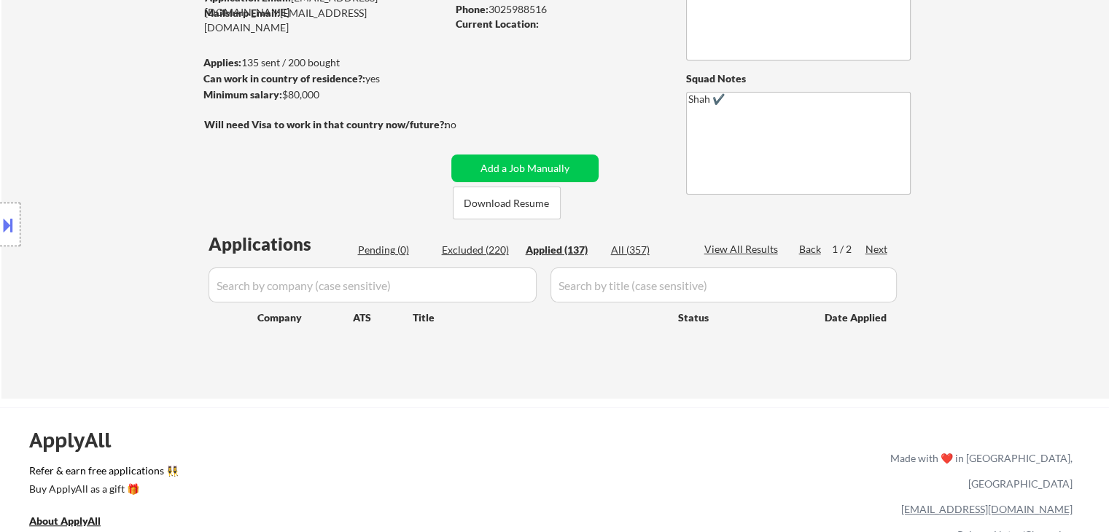
select select ""applied""
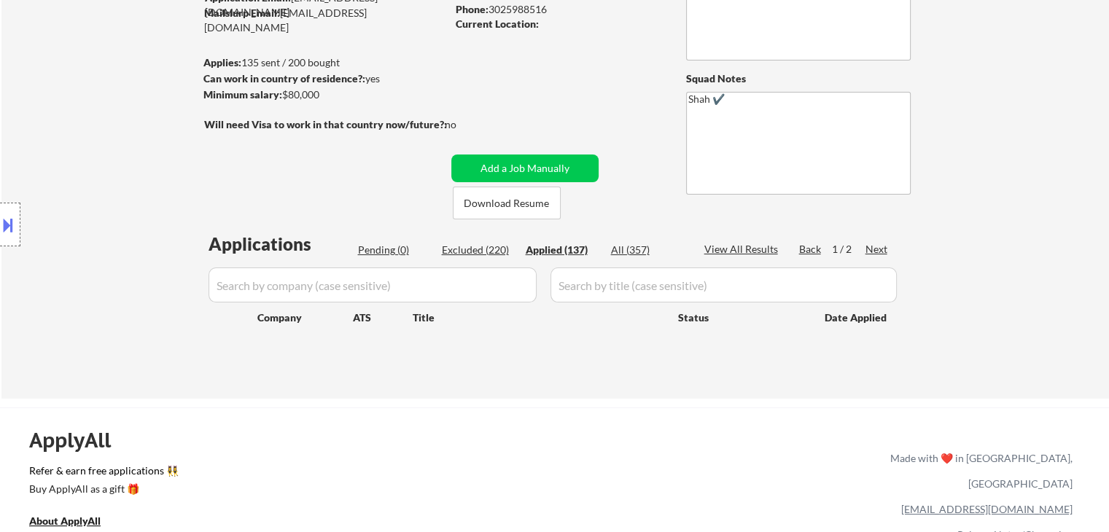
select select ""applied""
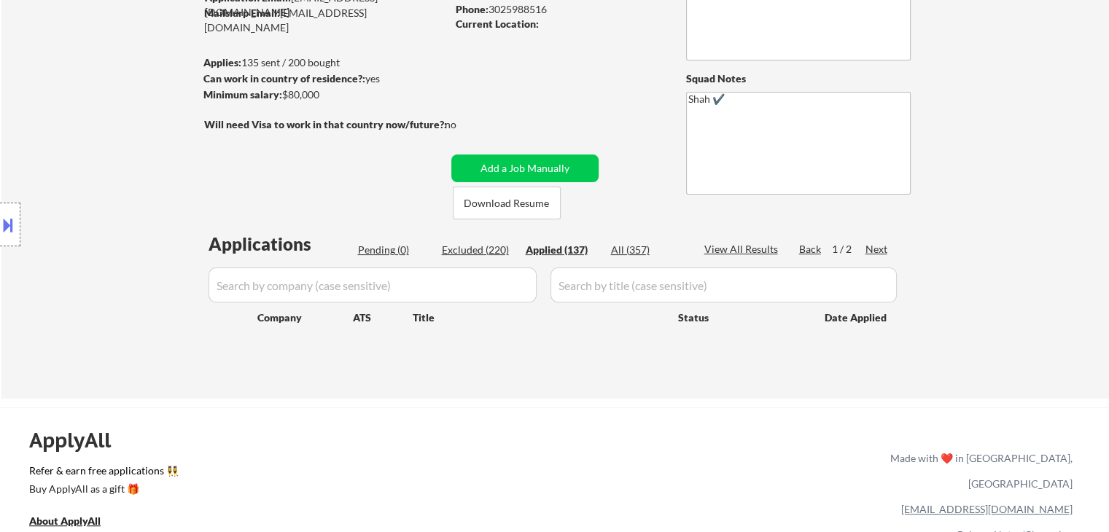
select select ""applied""
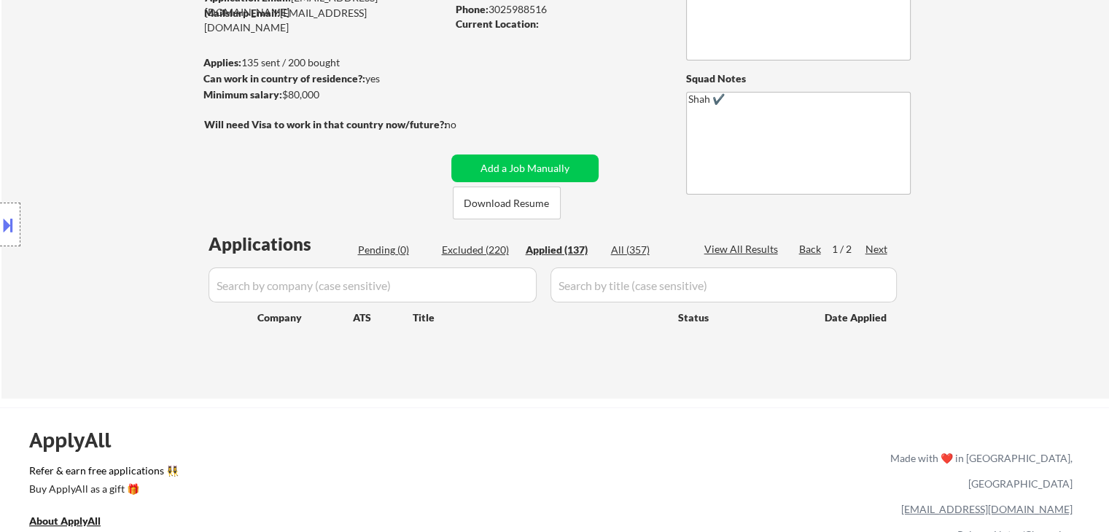
select select ""applied""
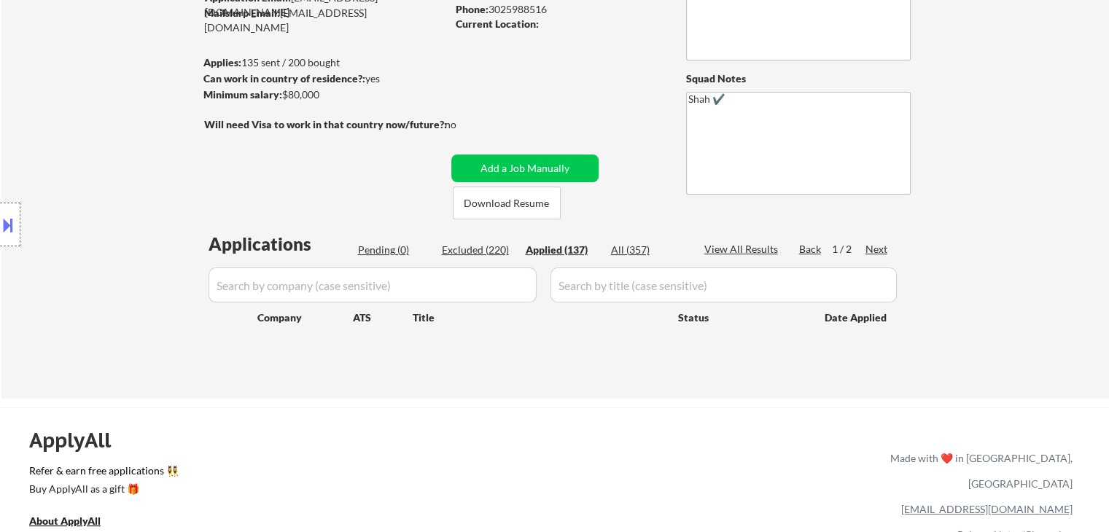
select select ""applied""
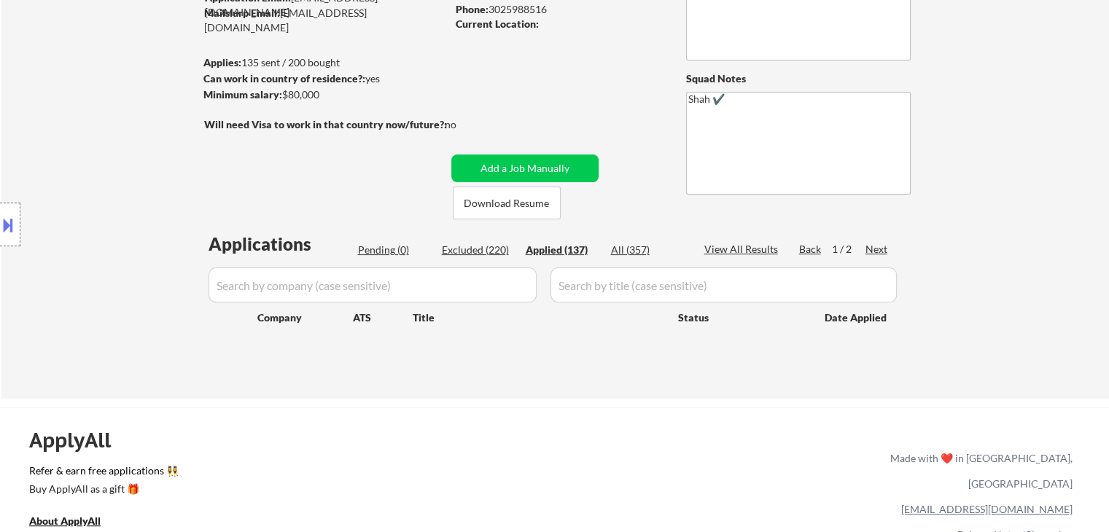
select select ""applied""
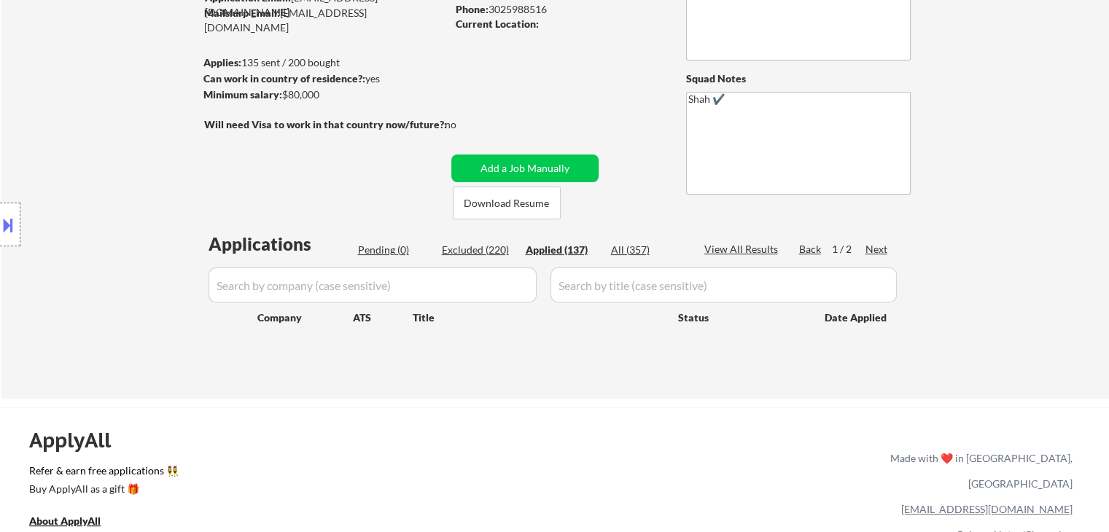
select select ""applied""
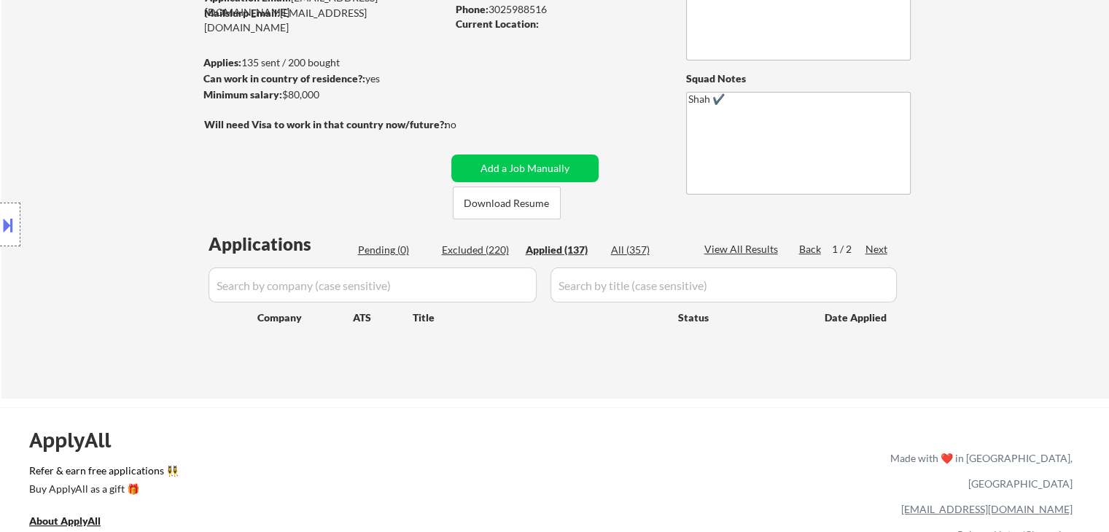
select select ""applied""
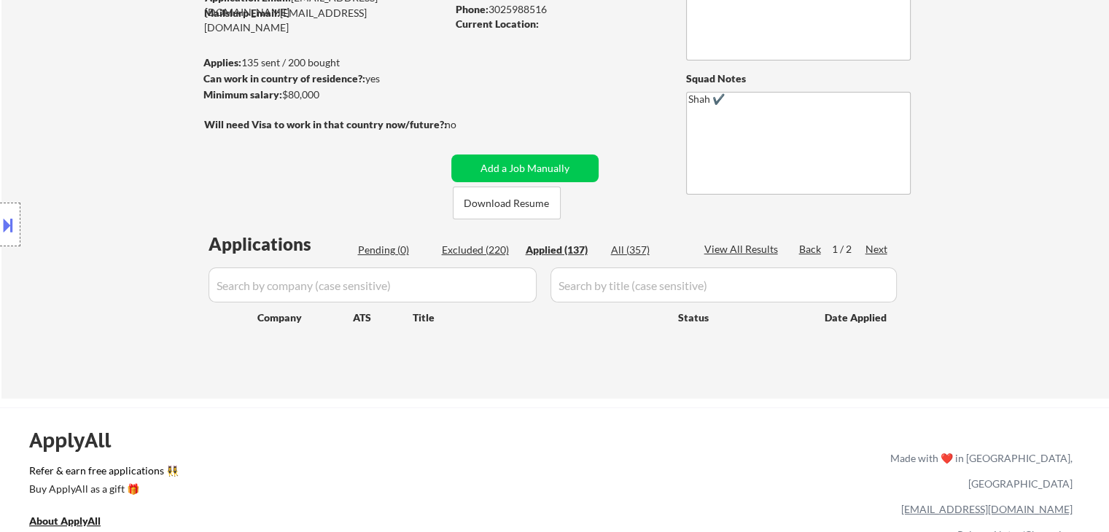
select select ""applied""
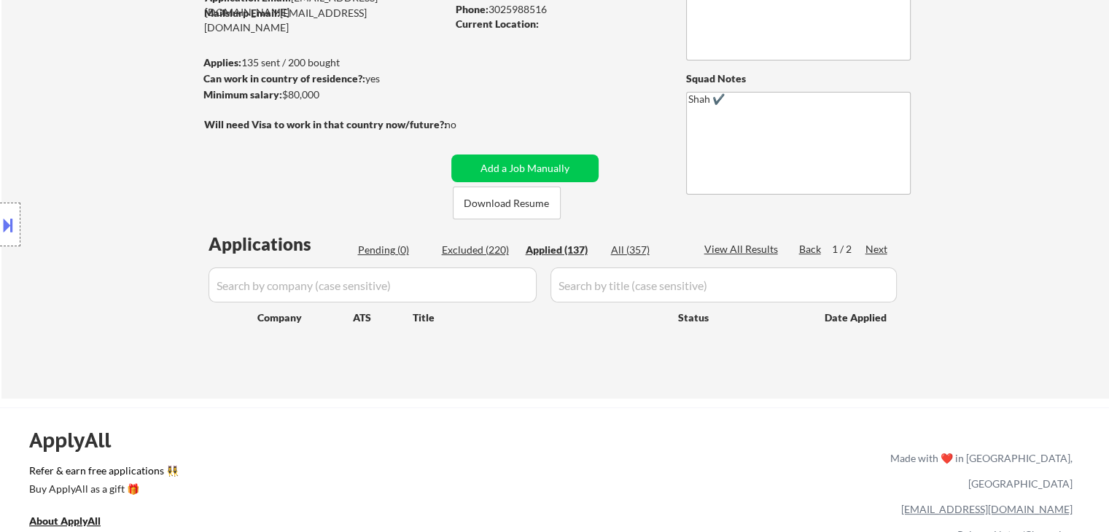
select select ""applied""
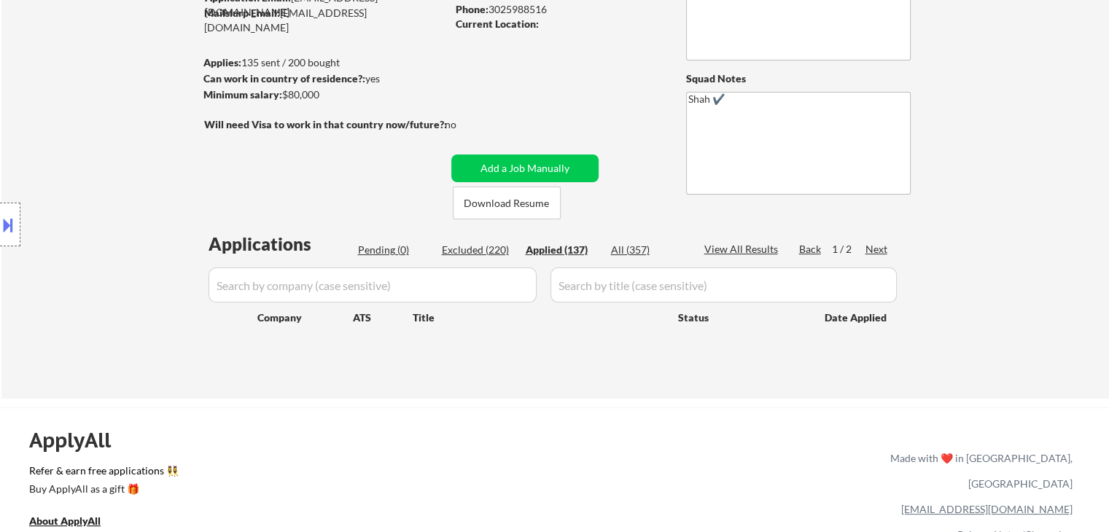
select select ""applied""
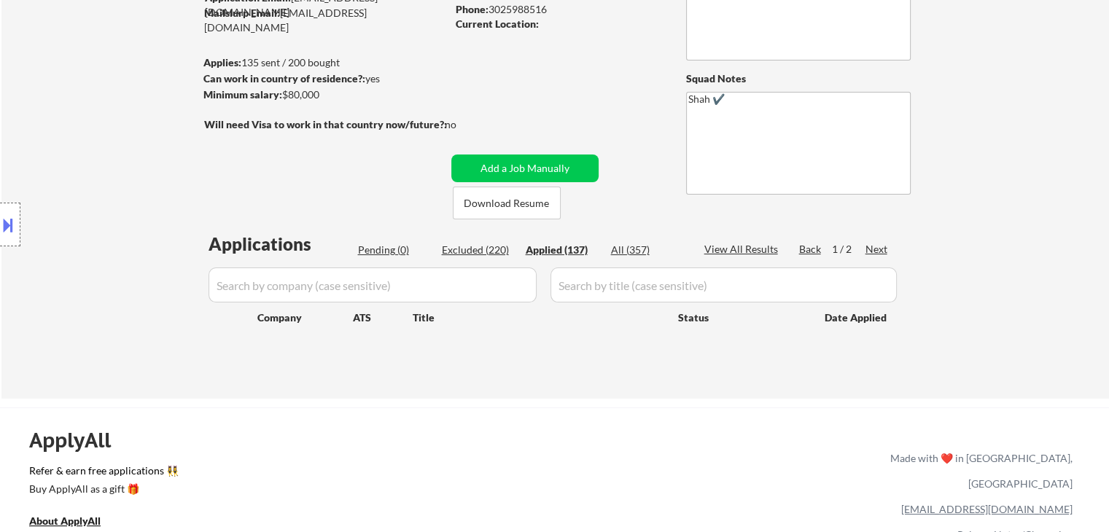
select select ""applied""
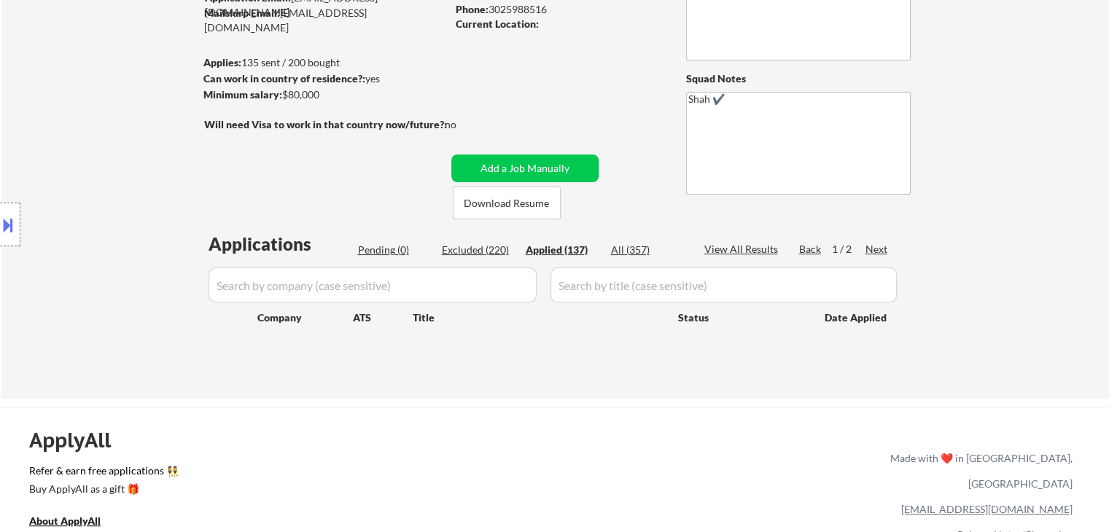
select select ""applied""
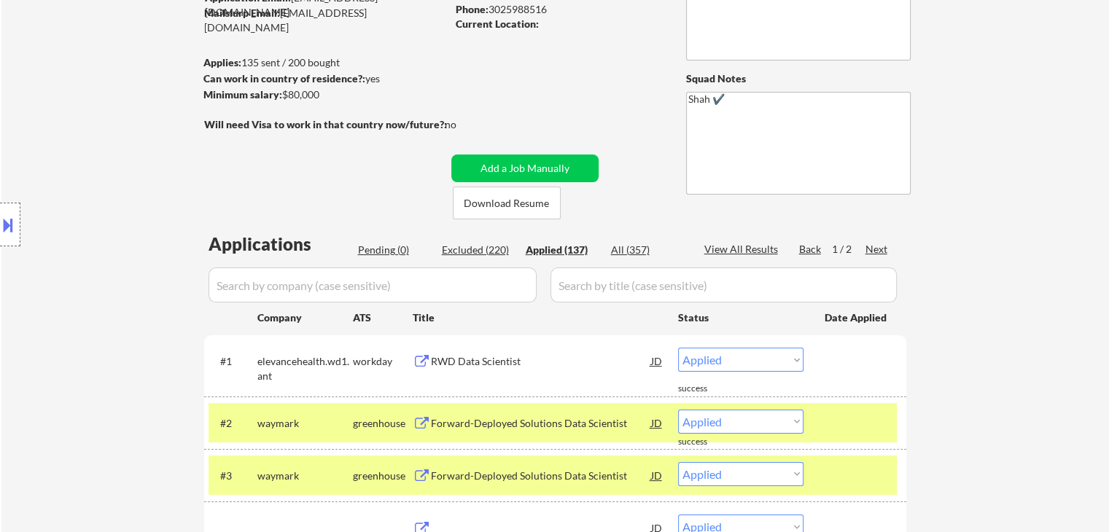
click at [133, 151] on div "Location Inclusions:" at bounding box center [130, 225] width 261 height 271
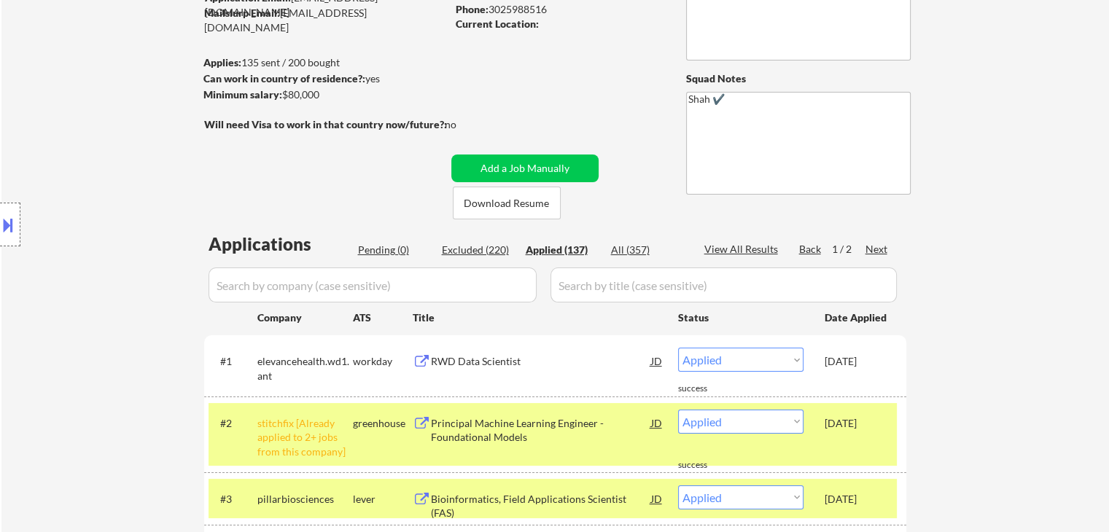
click at [128, 239] on div "Location Inclusions:" at bounding box center [130, 225] width 261 height 271
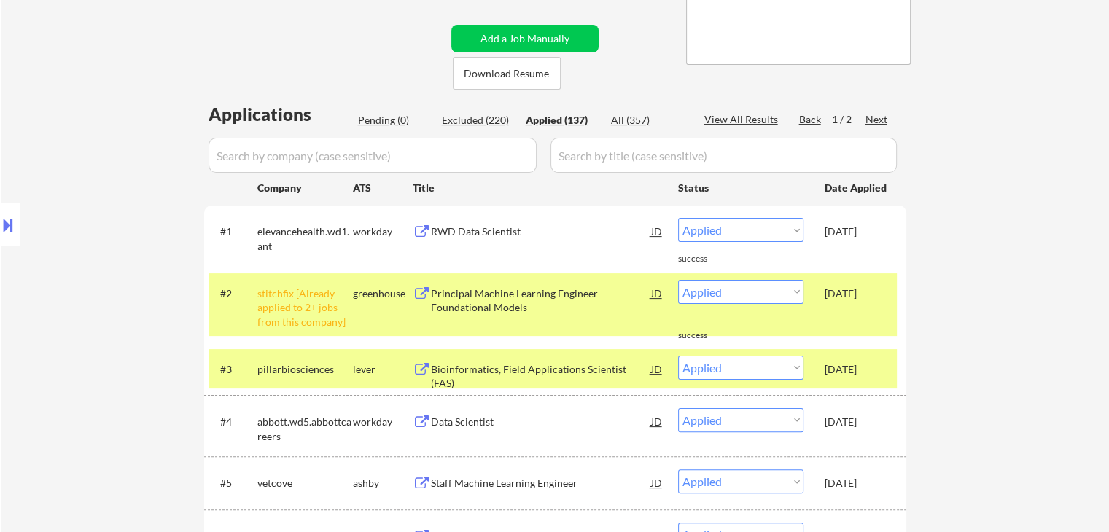
scroll to position [365, 0]
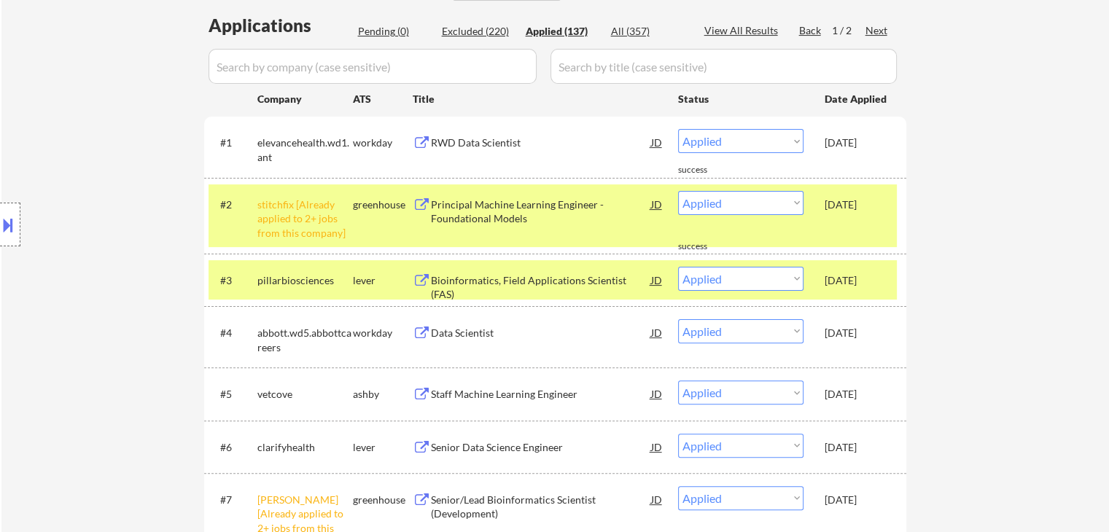
click at [96, 101] on div "Location Inclusions:" at bounding box center [130, 225] width 261 height 271
click at [115, 152] on div "Location Inclusions:" at bounding box center [130, 225] width 261 height 271
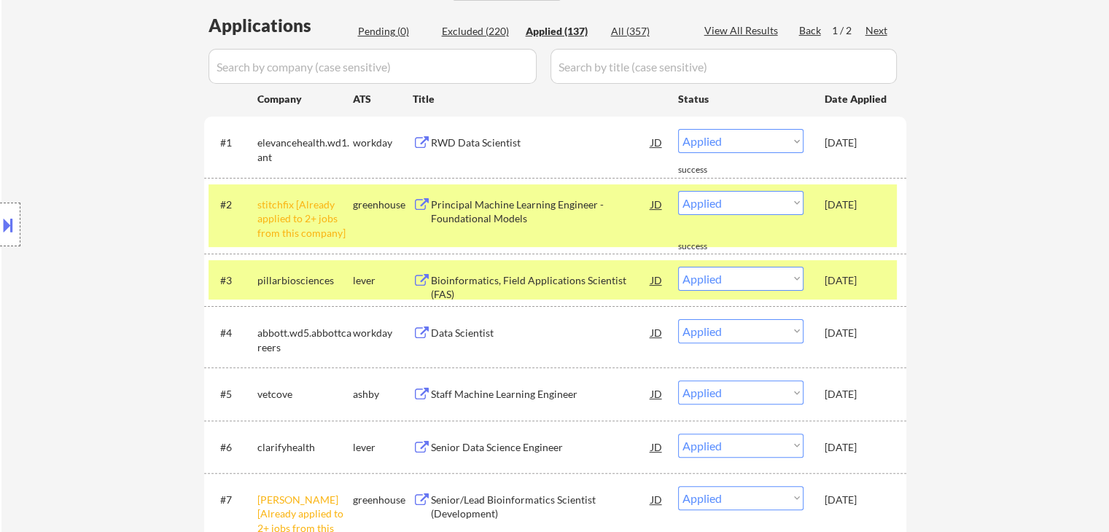
drag, startPoint x: 111, startPoint y: 145, endPoint x: 112, endPoint y: 160, distance: 15.3
click at [111, 144] on div "Location Inclusions:" at bounding box center [130, 225] width 261 height 271
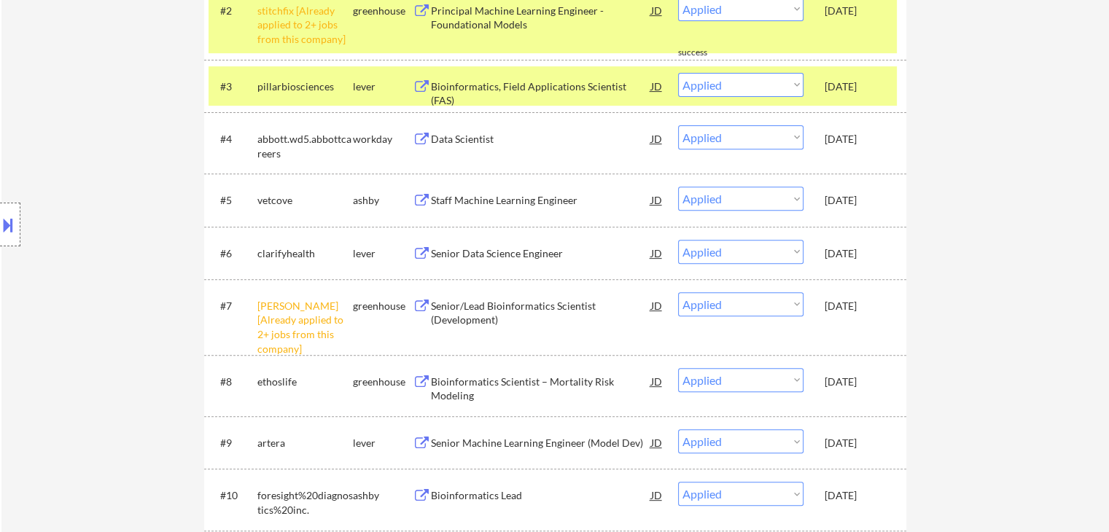
scroll to position [583, 0]
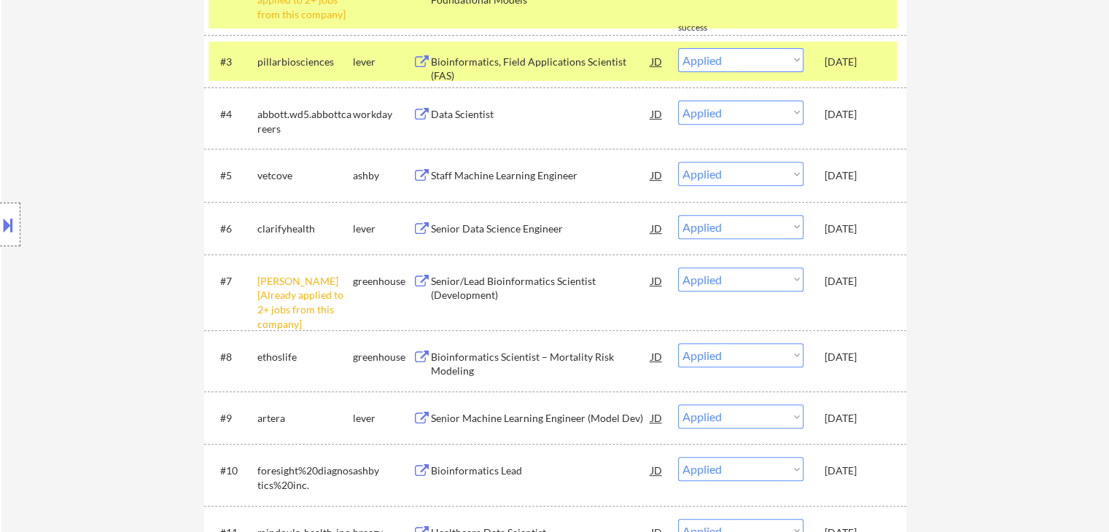
click at [58, 168] on div "Location Inclusions:" at bounding box center [130, 225] width 261 height 271
click at [92, 220] on div "Location Inclusions:" at bounding box center [130, 225] width 261 height 271
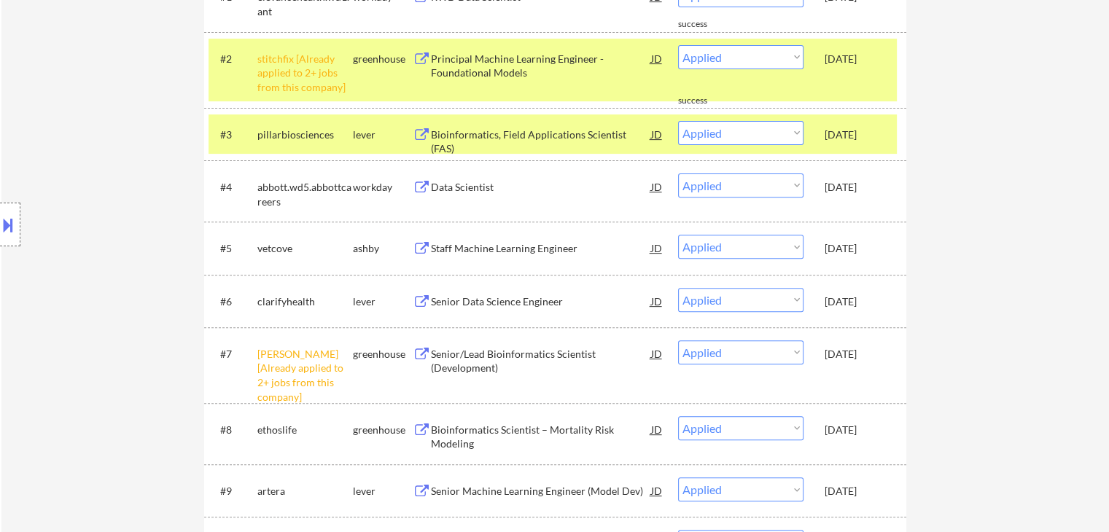
click at [91, 220] on div "Location Inclusions:" at bounding box center [130, 225] width 261 height 271
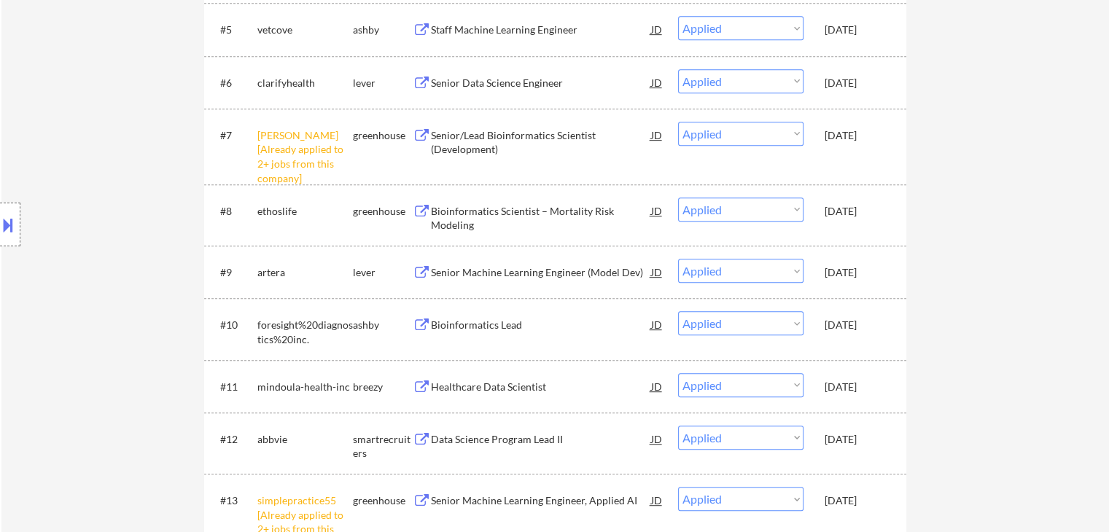
click at [93, 225] on div "Location Inclusions:" at bounding box center [130, 225] width 261 height 271
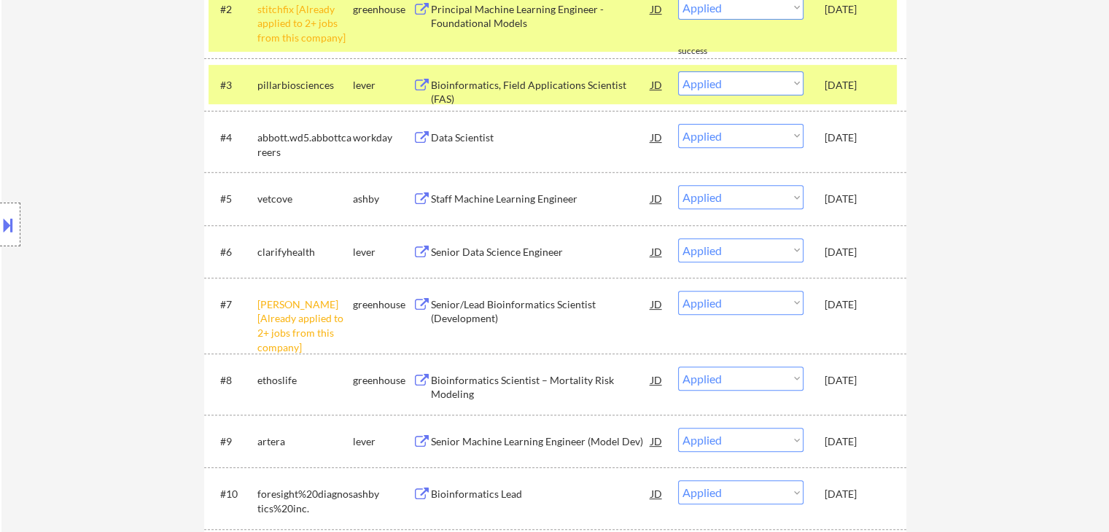
scroll to position [438, 0]
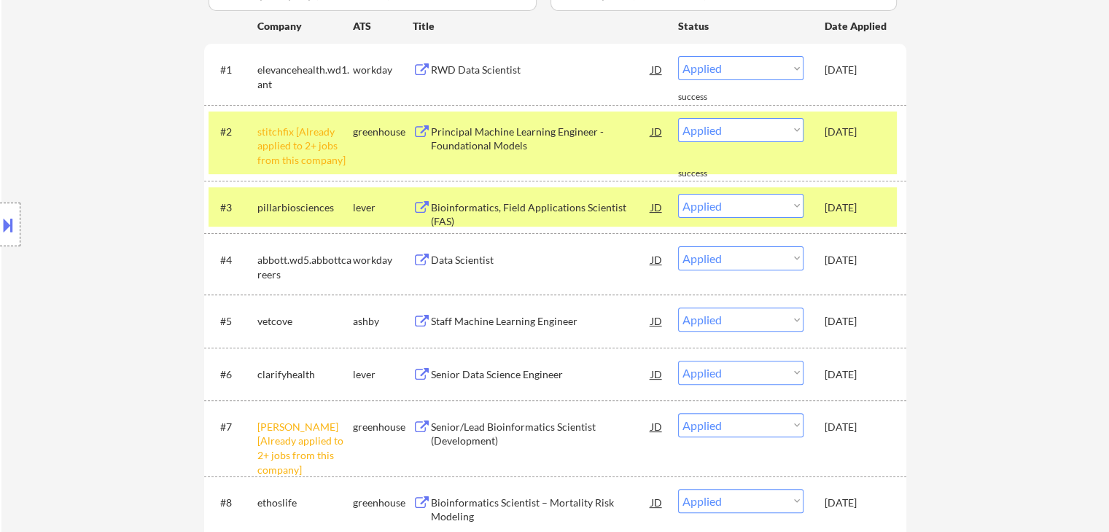
click at [86, 220] on div "Location Inclusions:" at bounding box center [130, 225] width 261 height 271
drag, startPoint x: 79, startPoint y: 218, endPoint x: 85, endPoint y: 233, distance: 15.5
click at [80, 216] on div "Location Inclusions:" at bounding box center [130, 225] width 261 height 271
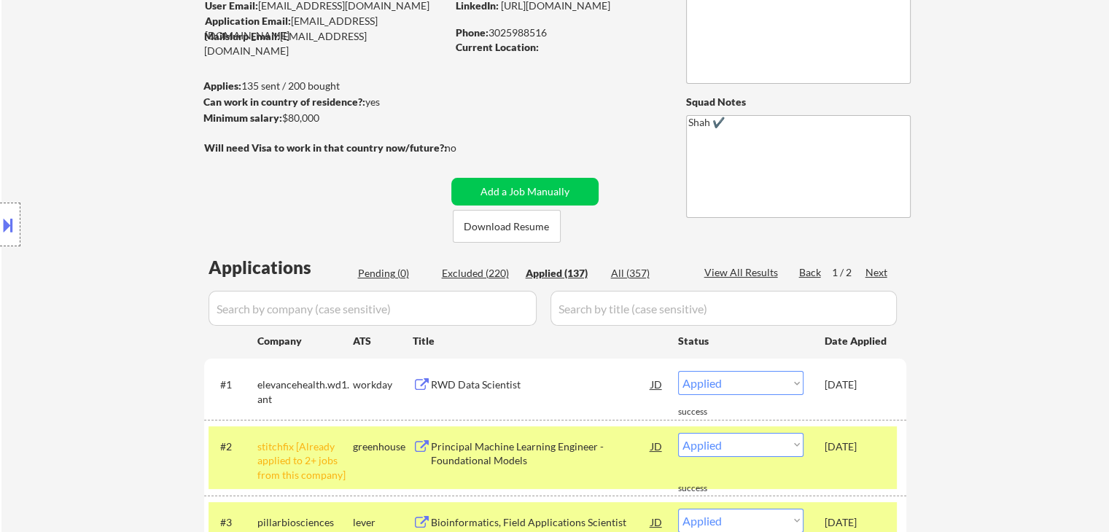
scroll to position [0, 0]
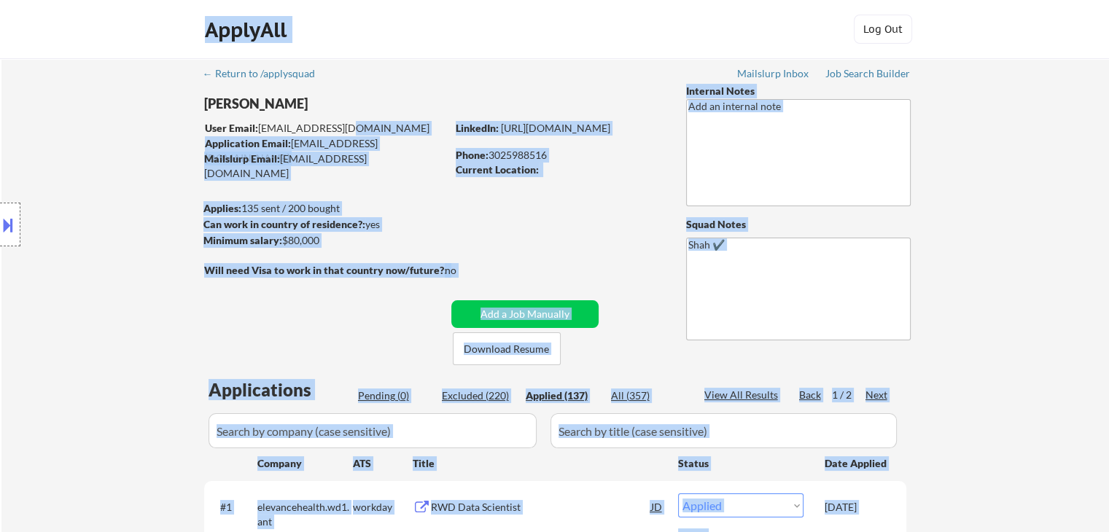
drag, startPoint x: 339, startPoint y: 126, endPoint x: 260, endPoint y: 126, distance: 79.5
click at [260, 126] on body "← Return to /applysquad Mailslurp Inbox Job Search Builder [PERSON_NAME] User E…" at bounding box center [554, 266] width 1109 height 532
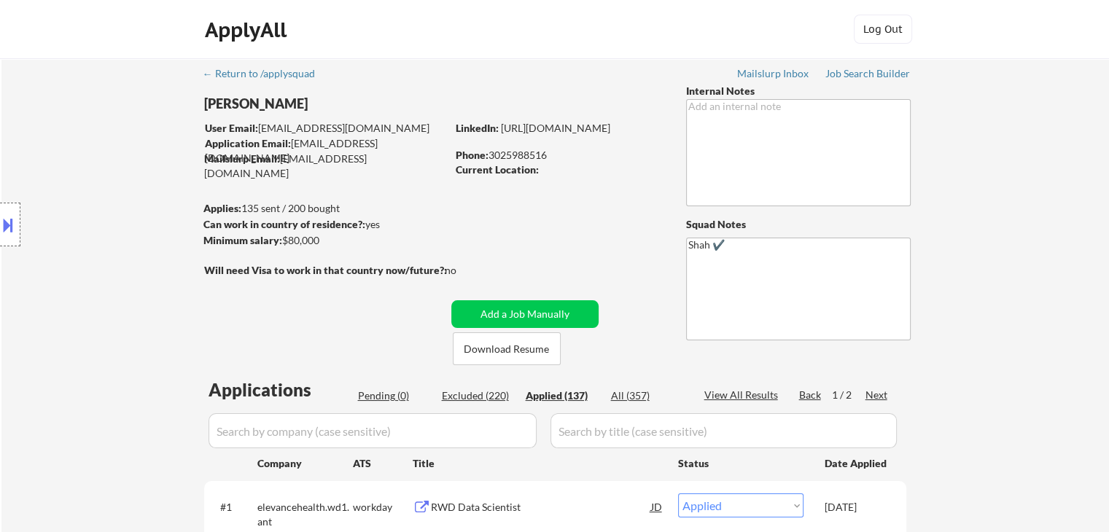
drag, startPoint x: 420, startPoint y: 192, endPoint x: 491, endPoint y: 208, distance: 72.5
click at [334, 157] on div "Mailslurp Email: [EMAIL_ADDRESS][DOMAIN_NAME]" at bounding box center [325, 166] width 242 height 28
